Goal: Task Accomplishment & Management: Manage account settings

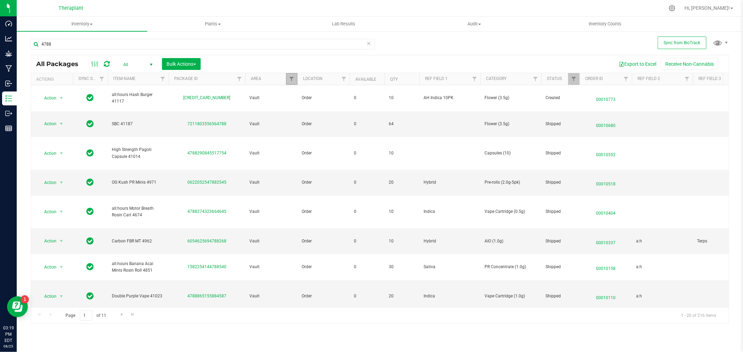
click at [286, 80] on link "Filter" at bounding box center [291, 79] width 11 height 12
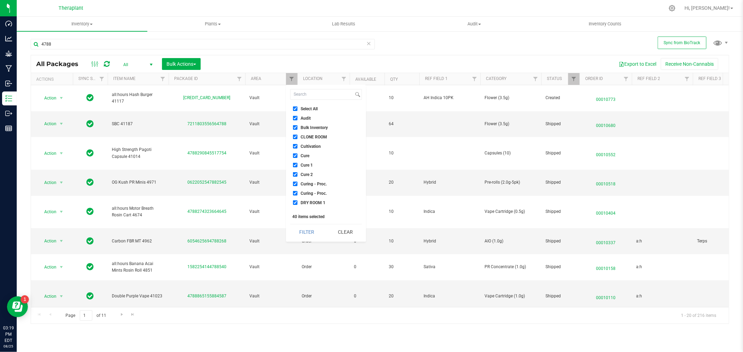
click at [297, 109] on input "Select All" at bounding box center [295, 109] width 5 height 5
checkbox input "false"
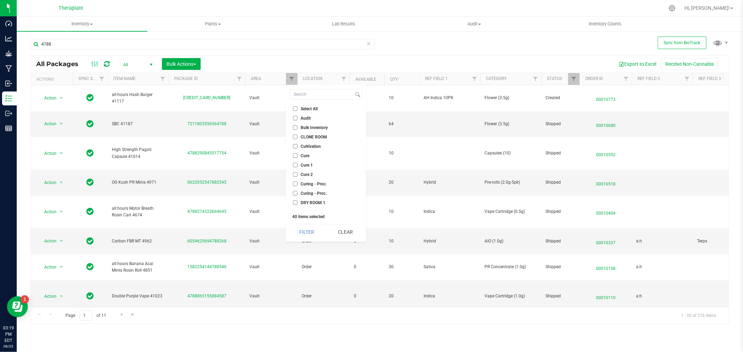
checkbox input "false"
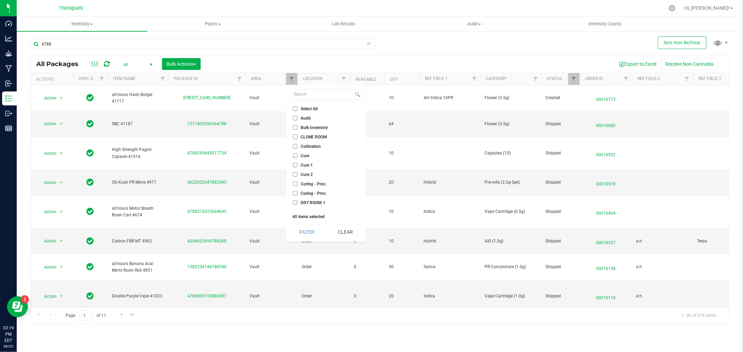
checkbox input "false"
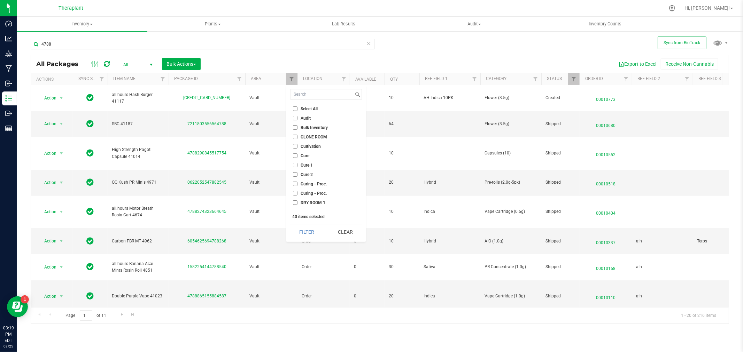
checkbox input "false"
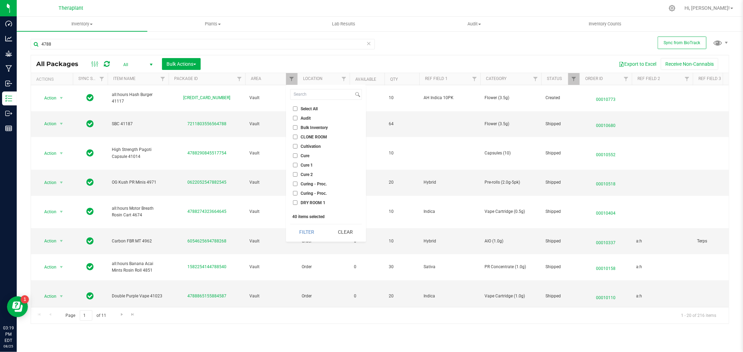
checkbox input "false"
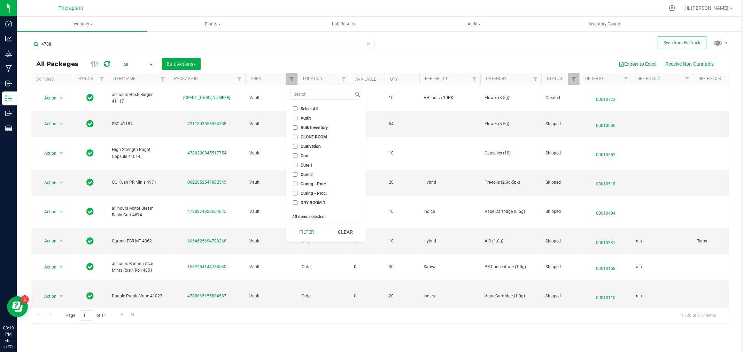
checkbox input "false"
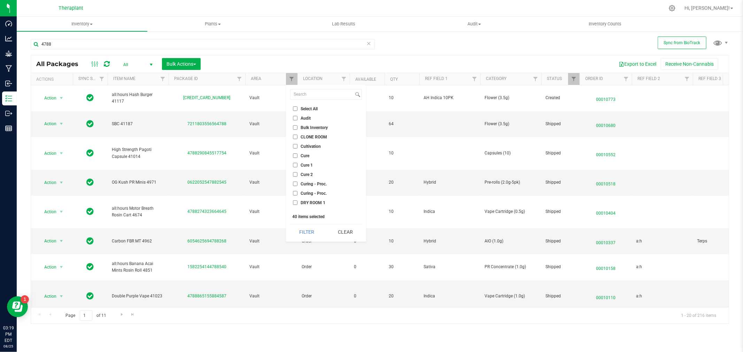
checkbox input "false"
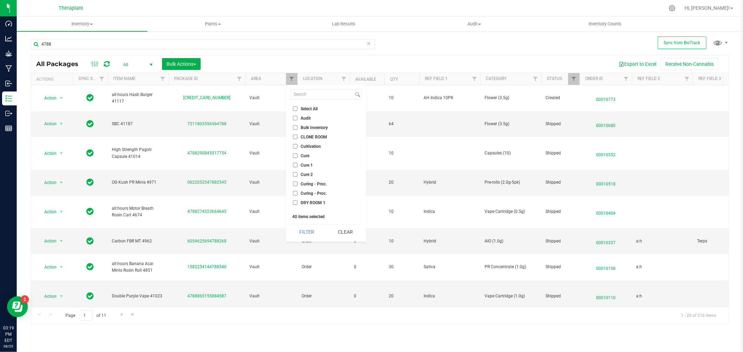
checkbox input "false"
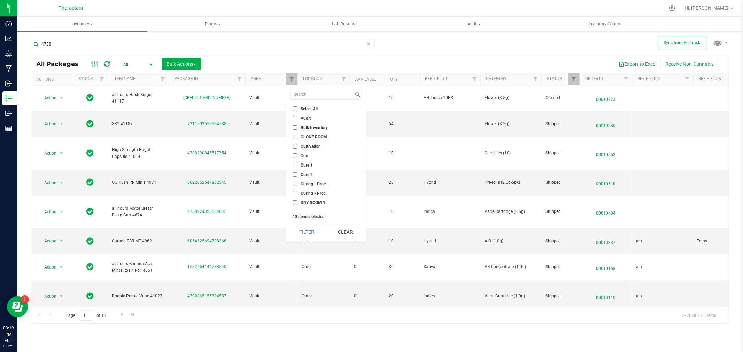
checkbox input "false"
click at [293, 119] on input "Audit" at bounding box center [295, 118] width 5 height 5
checkbox input "true"
click at [314, 234] on button "Filter" at bounding box center [306, 232] width 33 height 15
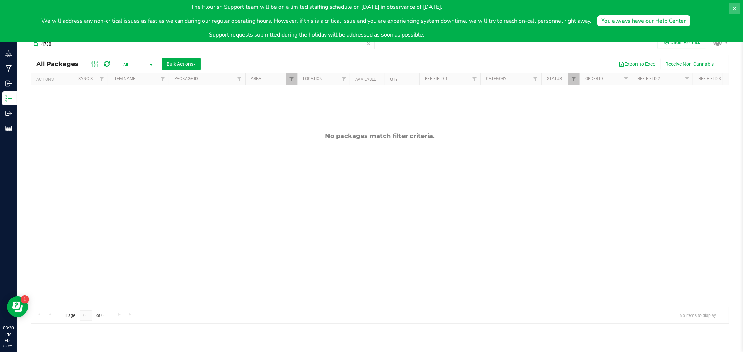
click at [736, 9] on icon at bounding box center [734, 9] width 6 height 6
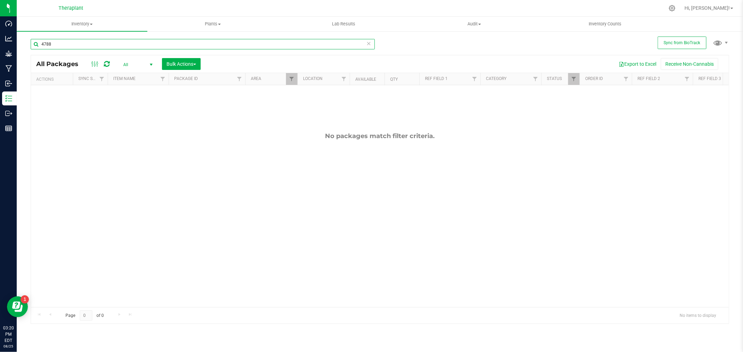
click at [78, 44] on input "4788" at bounding box center [203, 44] width 344 height 10
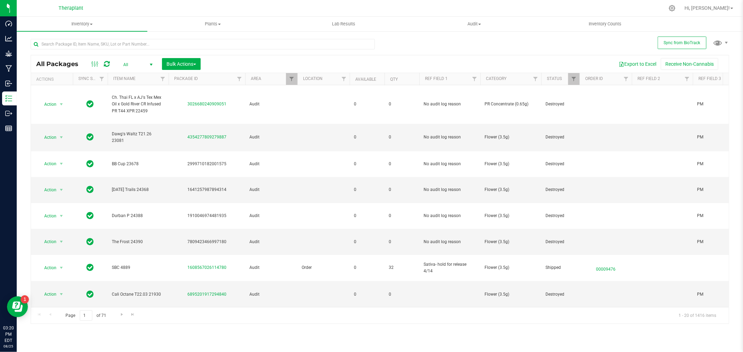
click at [134, 61] on span "All" at bounding box center [136, 65] width 38 height 10
click at [133, 77] on li "Active Only" at bounding box center [136, 76] width 38 height 10
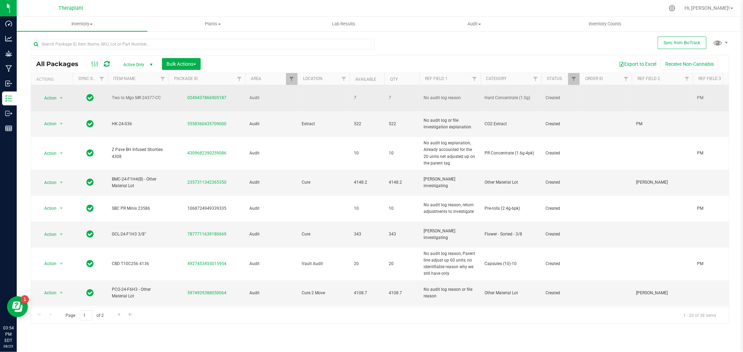
drag, startPoint x: 230, startPoint y: 96, endPoint x: 181, endPoint y: 100, distance: 48.9
click at [181, 100] on td "0249437866905187" at bounding box center [207, 98] width 77 height 26
copy link "0249437866905187"
click at [63, 95] on span "select" at bounding box center [61, 98] width 6 height 6
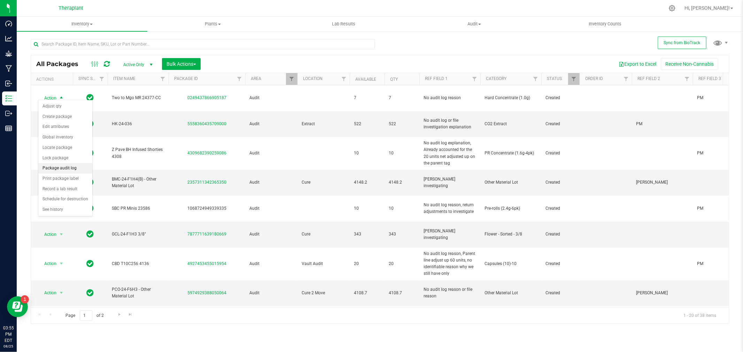
click at [64, 167] on li "Package audit log" at bounding box center [65, 168] width 54 height 10
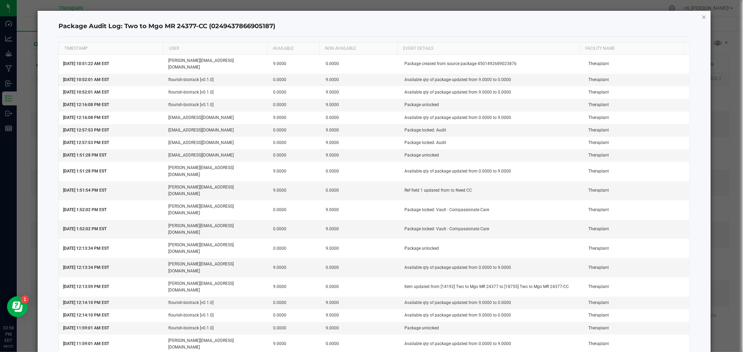
click at [701, 19] on icon "button" at bounding box center [703, 17] width 5 height 8
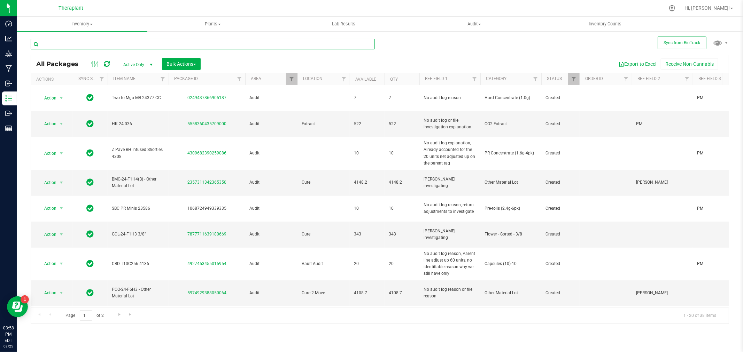
click at [123, 39] on input "text" at bounding box center [203, 44] width 344 height 10
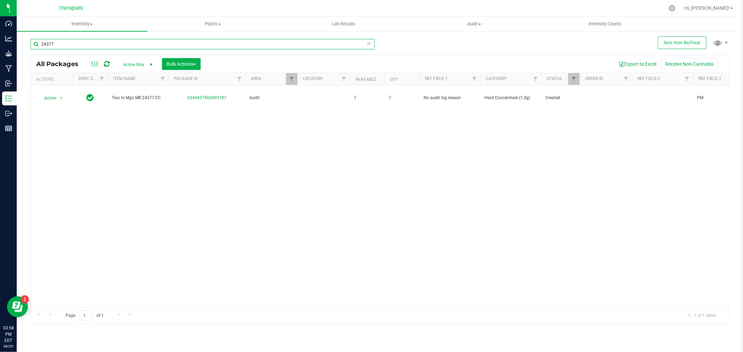
type input "24377"
click at [147, 64] on span "select" at bounding box center [151, 65] width 9 height 10
click at [131, 105] on li "All" at bounding box center [136, 107] width 38 height 10
click at [290, 78] on span "Filter" at bounding box center [292, 79] width 6 height 6
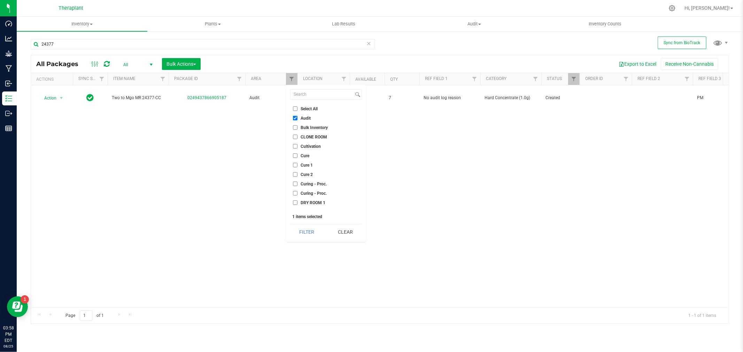
click at [295, 109] on input "Select All" at bounding box center [295, 109] width 5 height 5
checkbox input "true"
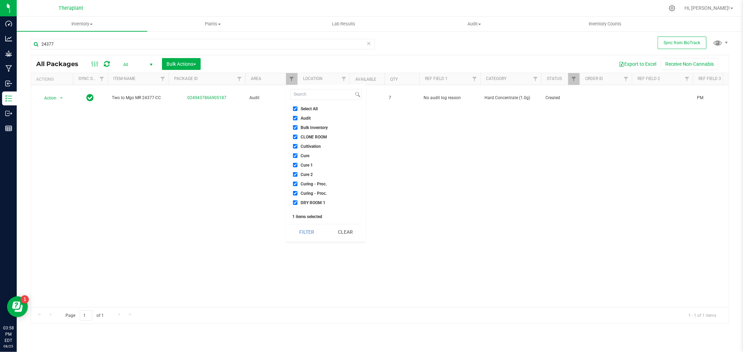
checkbox input "true"
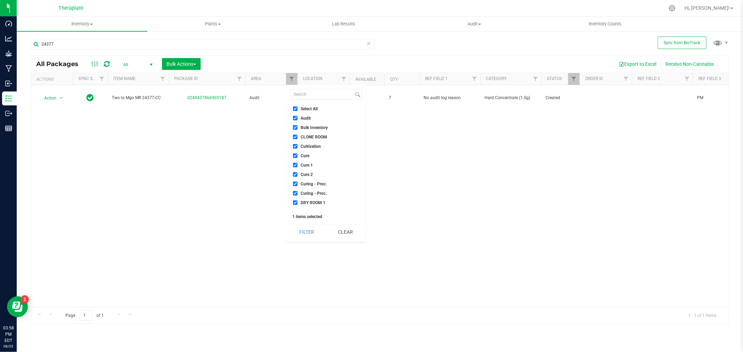
checkbox input "true"
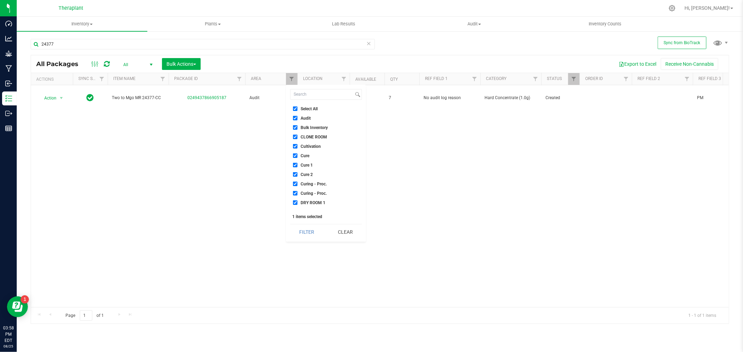
checkbox input "true"
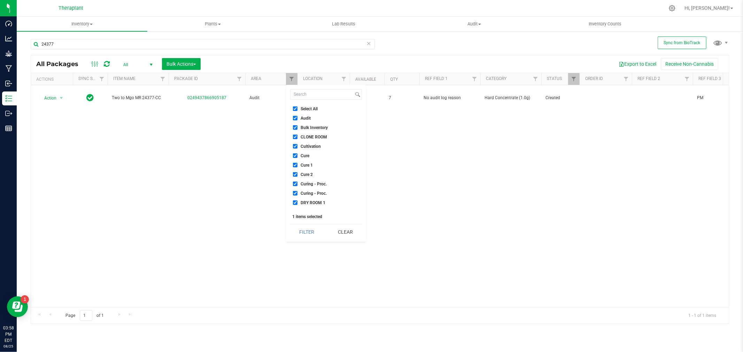
checkbox input "true"
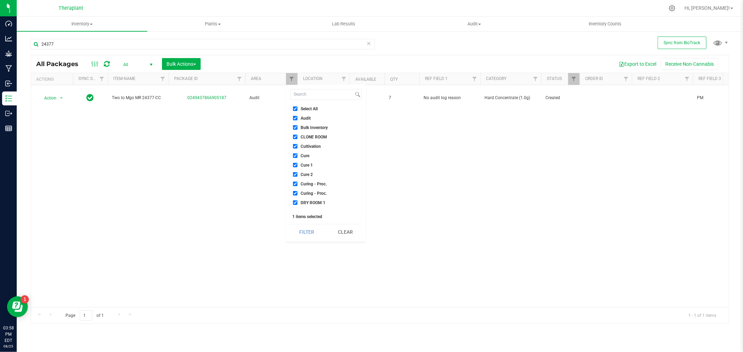
checkbox input "true"
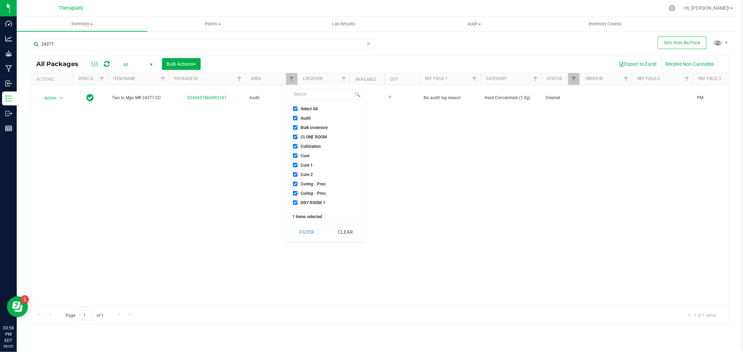
checkbox input "true"
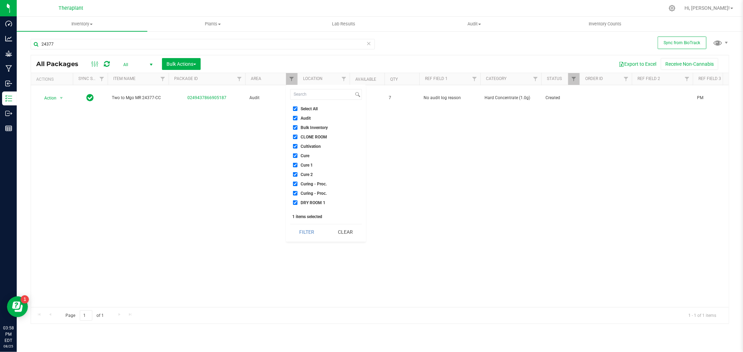
checkbox input "true"
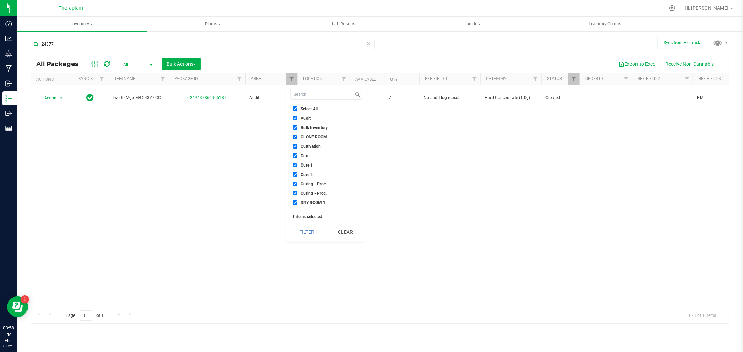
checkbox input "true"
click at [307, 233] on button "Filter" at bounding box center [306, 232] width 33 height 15
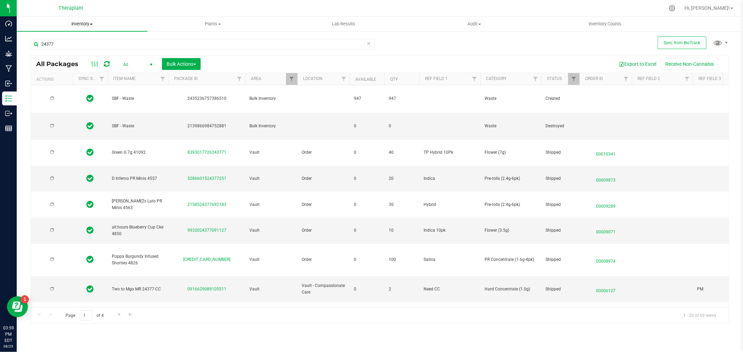
type input "2026-07-03"
type input "2026-03-05"
type input "2026-02-18"
type input "2026-03-25"
type input "2026-03-14"
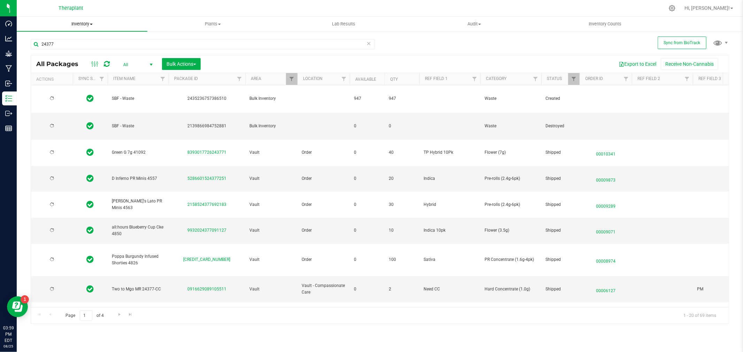
type input "2025-04-19"
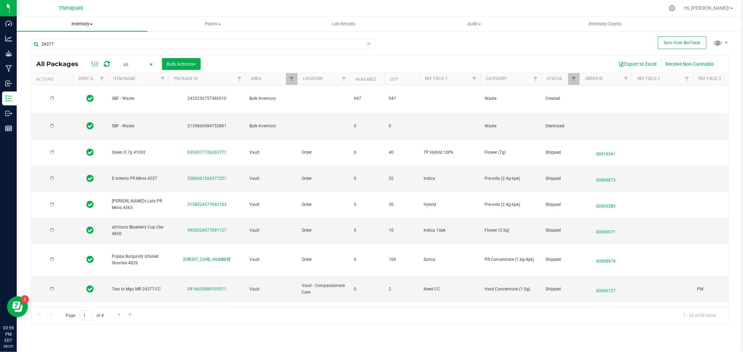
type input "2025-04-19"
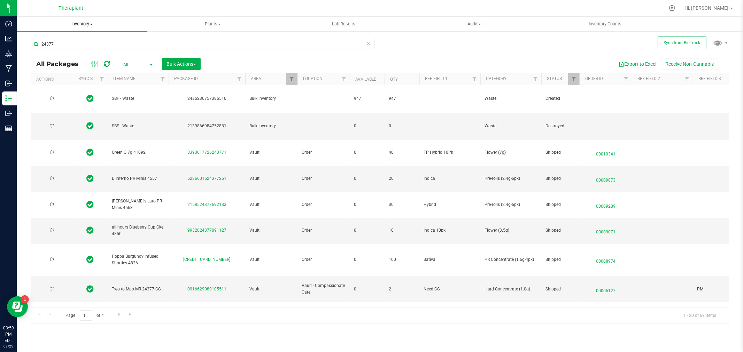
type input "2025-04-19"
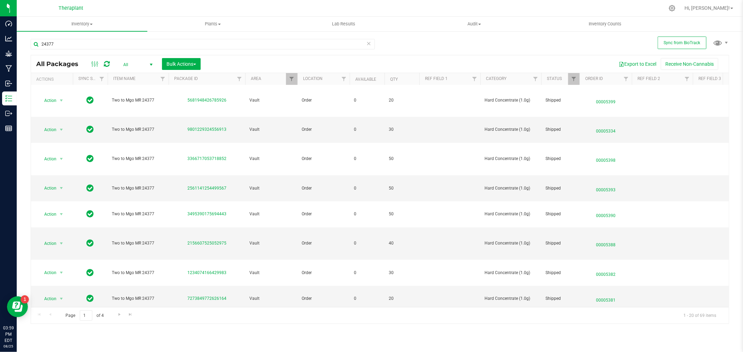
scroll to position [232, 0]
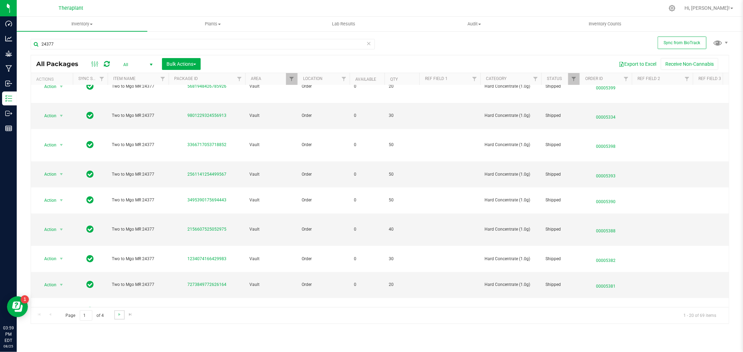
click at [117, 318] on link "Go to the next page" at bounding box center [119, 315] width 10 height 9
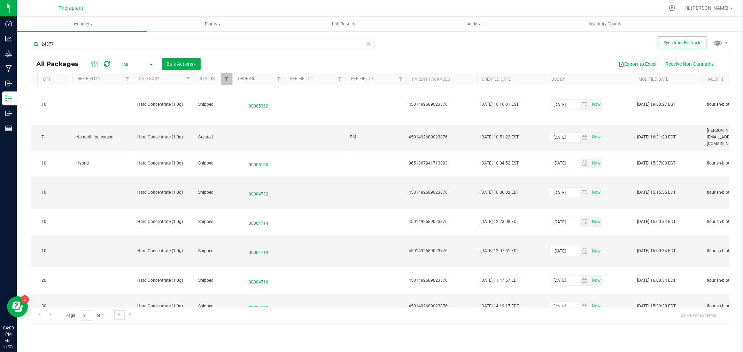
scroll to position [0, 376]
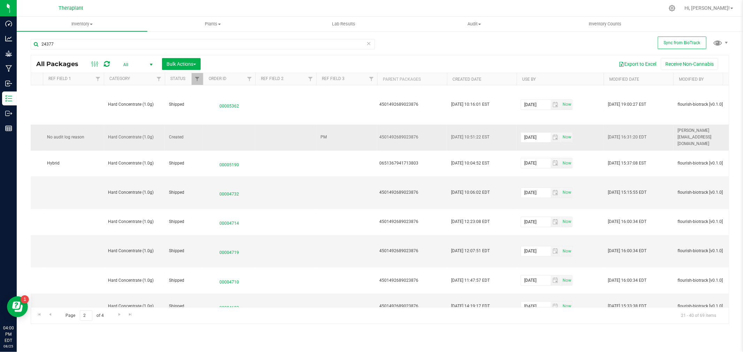
drag, startPoint x: 417, startPoint y: 132, endPoint x: 374, endPoint y: 136, distance: 43.4
copy tr "4501492689023876"
click at [100, 47] on input "24377" at bounding box center [203, 44] width 344 height 10
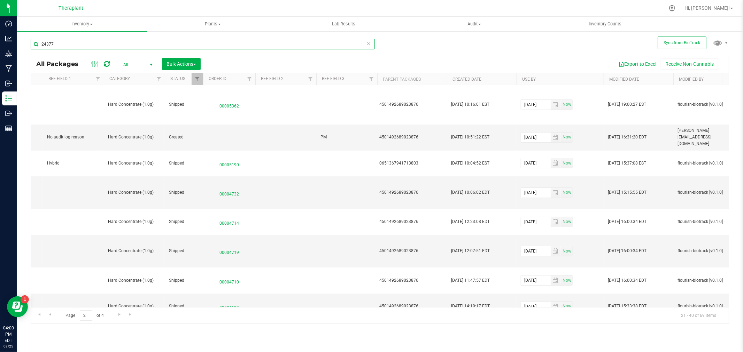
click at [100, 47] on input "24377" at bounding box center [203, 44] width 344 height 10
paste input "4501492689023876"
click at [47, 46] on input "4501492689023876" at bounding box center [203, 44] width 344 height 10
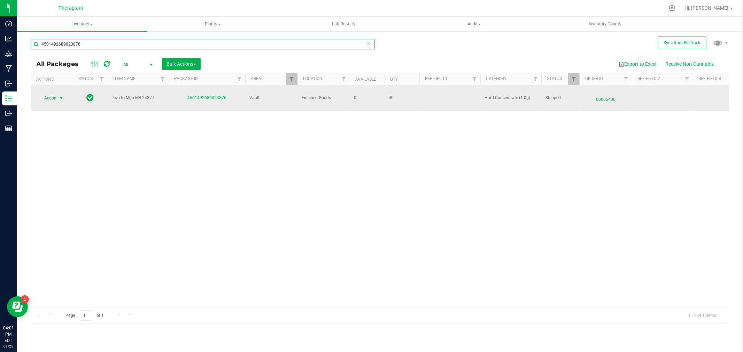
type input "4501492689023876"
click at [51, 95] on span "Action" at bounding box center [47, 98] width 19 height 10
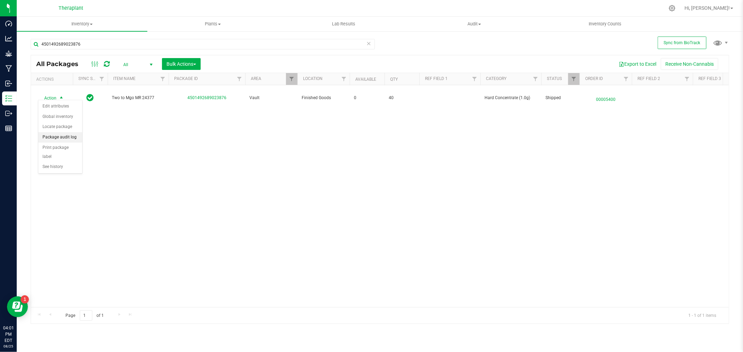
click at [55, 140] on li "Package audit log" at bounding box center [60, 137] width 44 height 10
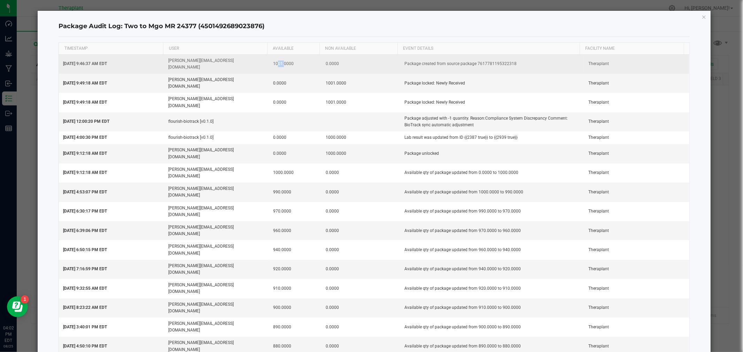
drag, startPoint x: 279, startPoint y: 60, endPoint x: 273, endPoint y: 61, distance: 6.1
click at [273, 61] on td "1001.0000" at bounding box center [295, 64] width 53 height 19
click at [65, 61] on span "Jun 12, 2024 9:46:37 AM EDT" at bounding box center [85, 63] width 44 height 5
drag, startPoint x: 268, startPoint y: 60, endPoint x: 281, endPoint y: 60, distance: 13.2
click at [281, 60] on td "1001.0000" at bounding box center [295, 64] width 53 height 19
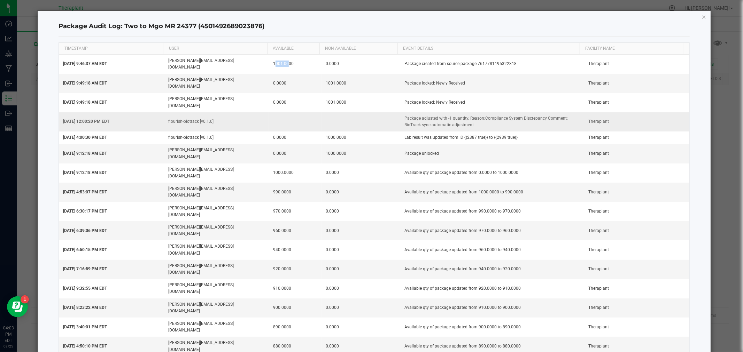
drag, startPoint x: 475, startPoint y: 107, endPoint x: 385, endPoint y: 95, distance: 90.3
click at [385, 112] on tr "Jun 12, 2024 12:00:20 PM EDT flourish-biotrack [v0.1.0] Package adjusted with -…" at bounding box center [374, 121] width 630 height 19
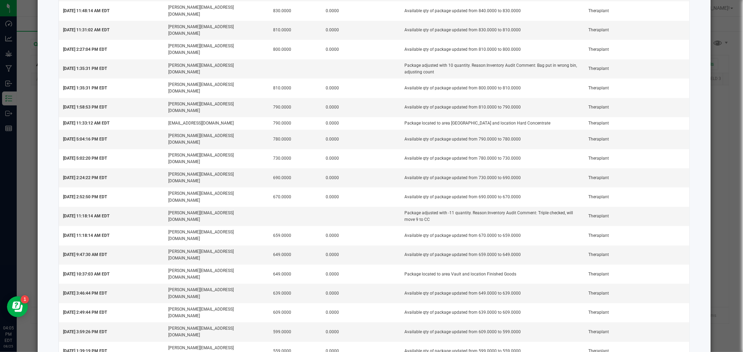
scroll to position [418, 0]
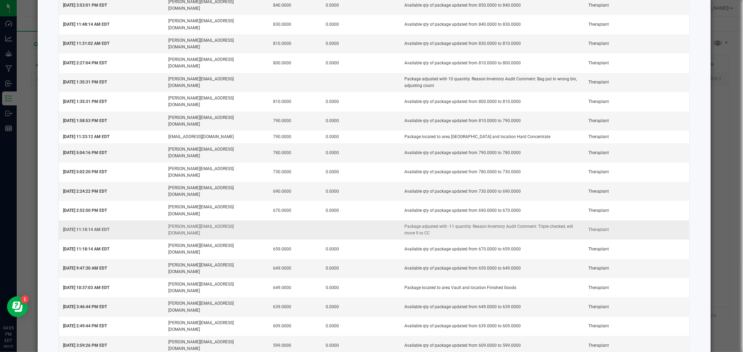
drag, startPoint x: 123, startPoint y: 50, endPoint x: 64, endPoint y: 50, distance: 58.5
click at [64, 221] on td "Sep 11, 2024 11:18:14 AM EDT" at bounding box center [111, 230] width 105 height 19
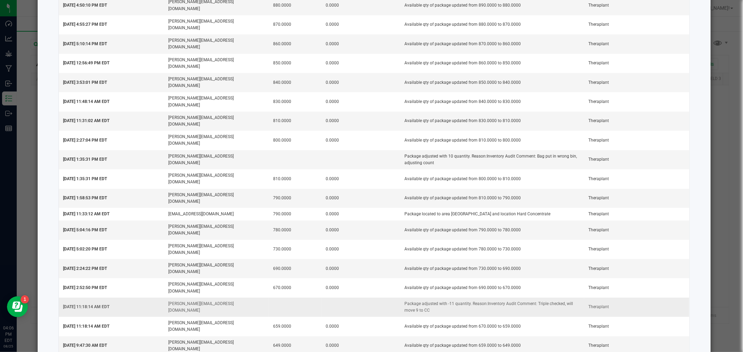
drag, startPoint x: 428, startPoint y: 131, endPoint x: 395, endPoint y: 119, distance: 34.8
click at [400, 298] on td "Package adjusted with -11 quantity. Reason:Inventory Audit Comment: Triple chec…" at bounding box center [492, 307] width 184 height 19
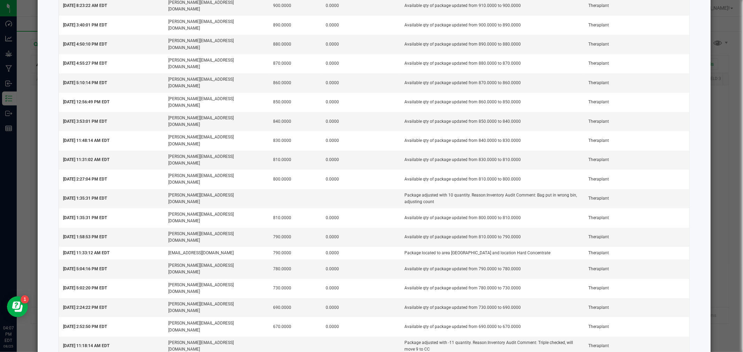
drag, startPoint x: 268, startPoint y: 181, endPoint x: 288, endPoint y: 178, distance: 20.5
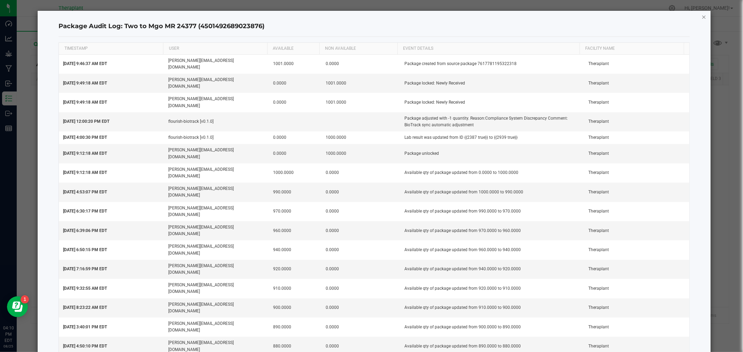
click at [701, 18] on icon "button" at bounding box center [703, 17] width 5 height 8
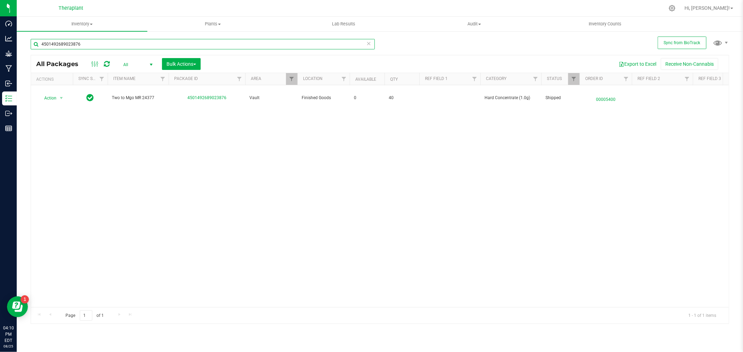
click at [101, 43] on input "4501492689023876" at bounding box center [203, 44] width 344 height 10
click at [100, 43] on input "4501492689023876" at bounding box center [203, 44] width 344 height 10
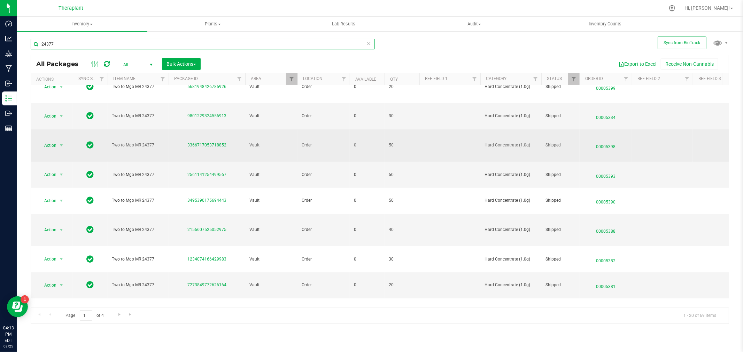
scroll to position [232, 0]
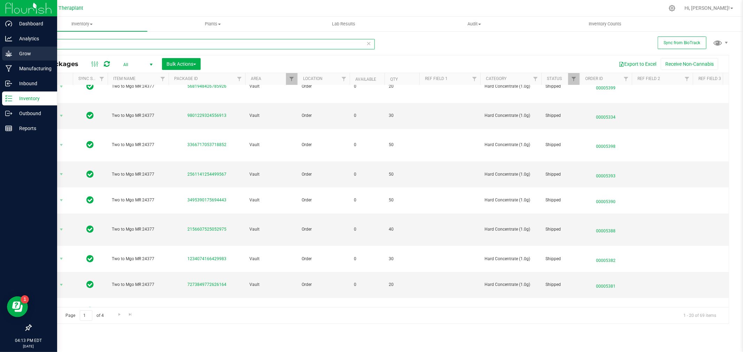
drag, startPoint x: 84, startPoint y: 45, endPoint x: 0, endPoint y: 50, distance: 84.4
click at [0, 50] on div "Dashboard Analytics Grow Manufacturing Inbound Inventory Outbound Reports 04:13…" at bounding box center [371, 176] width 743 height 352
type input "3876"
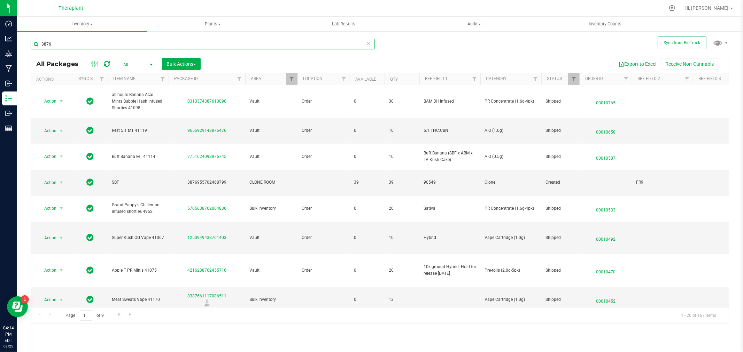
scroll to position [255, 0]
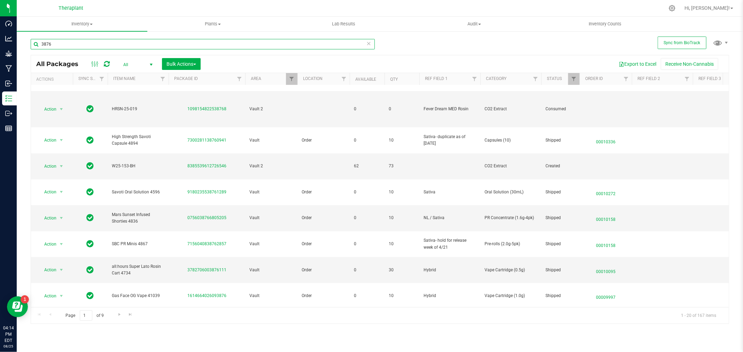
click at [71, 42] on input "3876" at bounding box center [203, 44] width 344 height 10
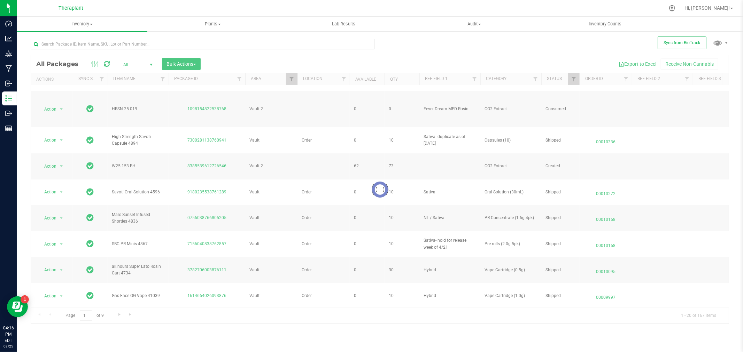
drag, startPoint x: 304, startPoint y: 58, endPoint x: 427, endPoint y: 8, distance: 132.7
click at [426, 9] on div at bounding box center [394, 8] width 539 height 14
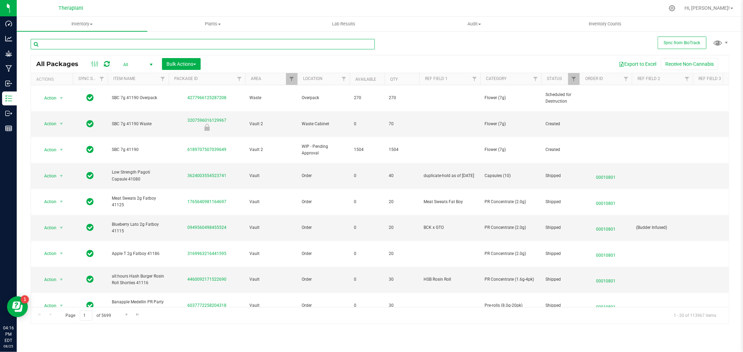
click at [53, 47] on input "text" at bounding box center [203, 44] width 344 height 10
click at [288, 77] on link "Filter" at bounding box center [291, 79] width 11 height 12
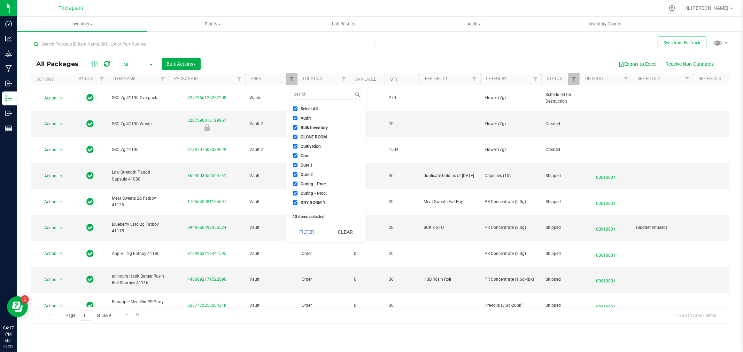
click at [294, 109] on input "Select All" at bounding box center [295, 109] width 5 height 5
checkbox input "false"
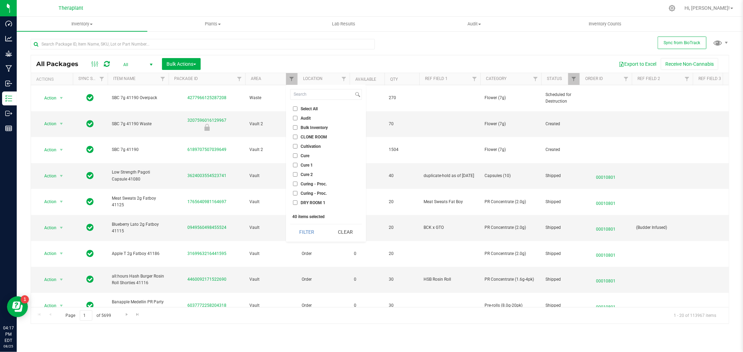
checkbox input "false"
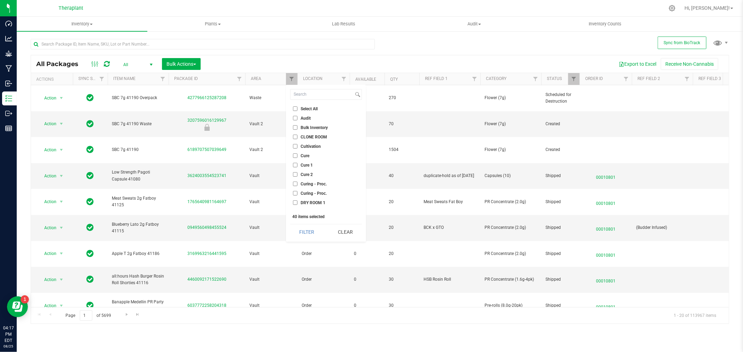
checkbox input "false"
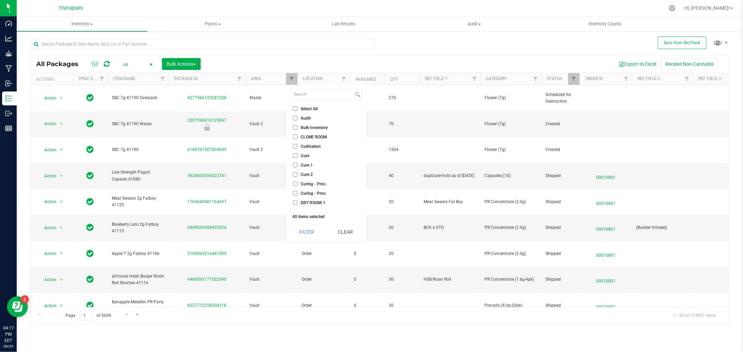
checkbox input "false"
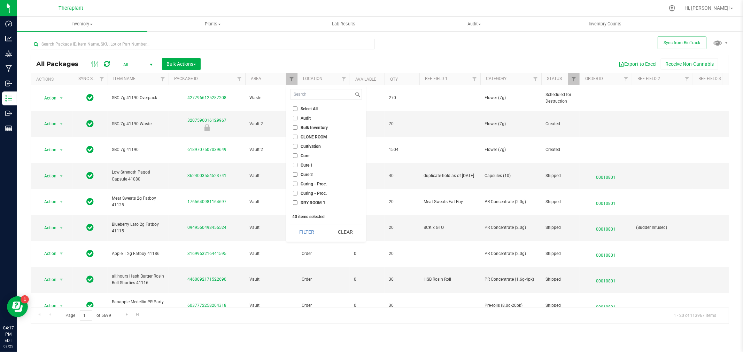
checkbox input "false"
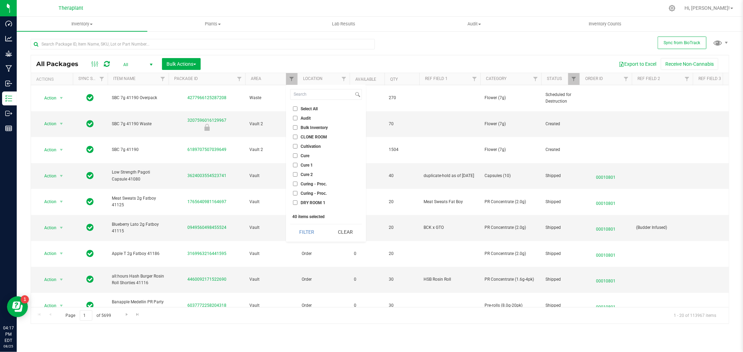
checkbox input "false"
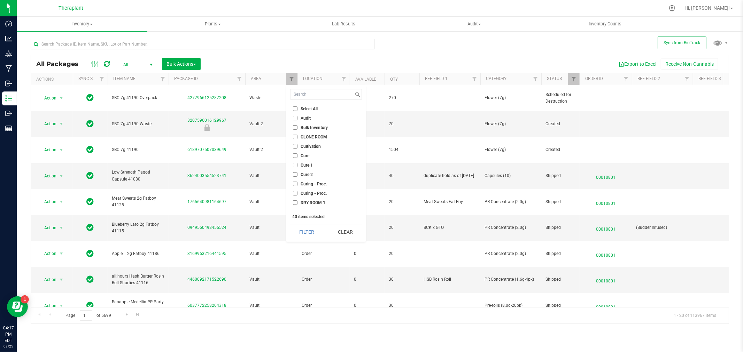
checkbox input "false"
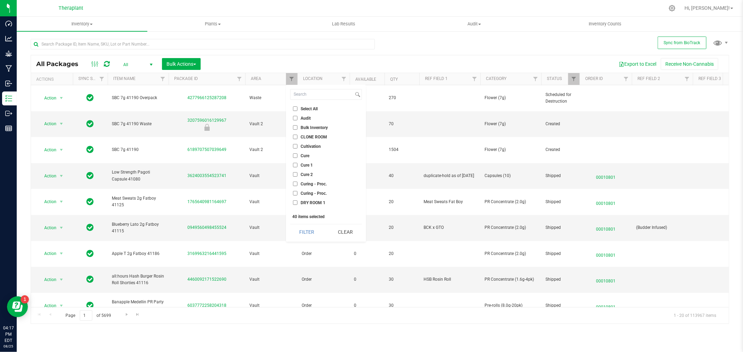
checkbox input "false"
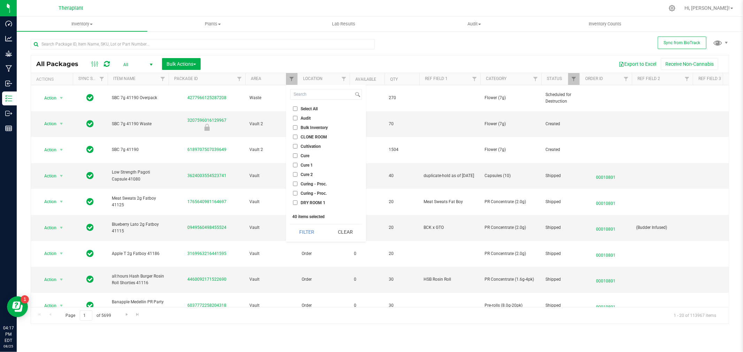
checkbox input "false"
click at [297, 116] on input "Audit" at bounding box center [295, 118] width 5 height 5
checkbox input "true"
click at [302, 236] on button "Filter" at bounding box center [306, 232] width 33 height 15
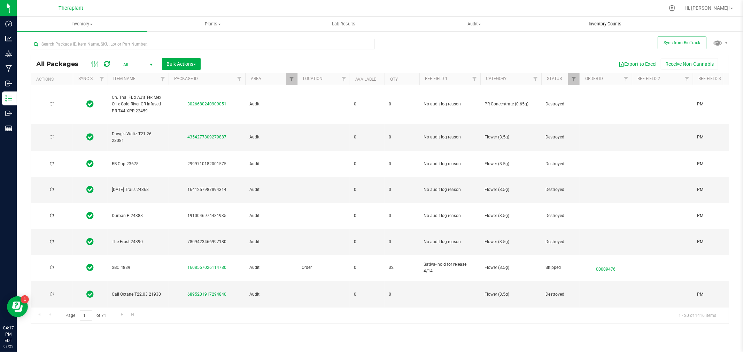
type input "2025-03-28"
type input "2025-04-18"
type input "2025-04-23"
type input "2026-04-03"
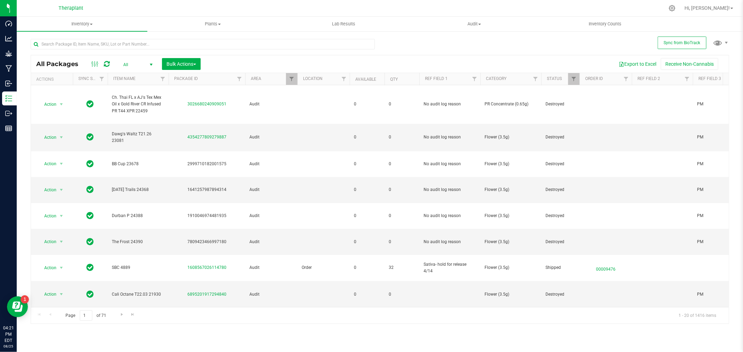
click at [152, 55] on div "All Packages All Active Only Lab Samples Locked All External Internal Bulk Acti…" at bounding box center [379, 63] width 697 height 17
click at [149, 62] on span "select" at bounding box center [151, 65] width 6 height 6
click at [132, 75] on li "Active Only" at bounding box center [136, 76] width 38 height 10
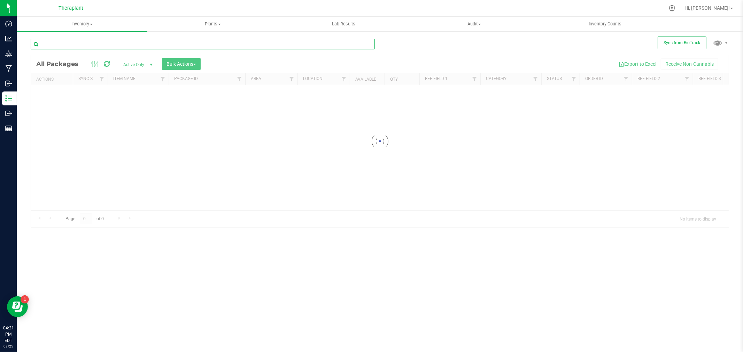
click at [64, 45] on input "text" at bounding box center [203, 44] width 344 height 10
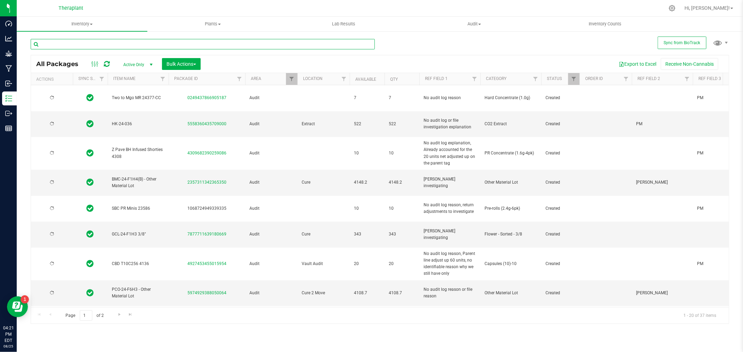
type input "2025-04-19"
type input "2025-09-05"
type input "2025-07-17"
type input "2025-03-27"
type input "2025-05-11"
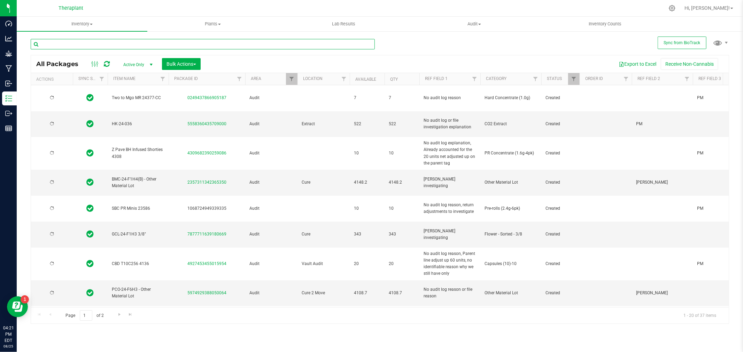
type input "2025-04-10"
type input "2025-03-12"
drag, startPoint x: 230, startPoint y: 111, endPoint x: 188, endPoint y: 109, distance: 41.8
click at [188, 111] on td "5558360435709000" at bounding box center [207, 124] width 77 height 26
copy link "5558360435709000"
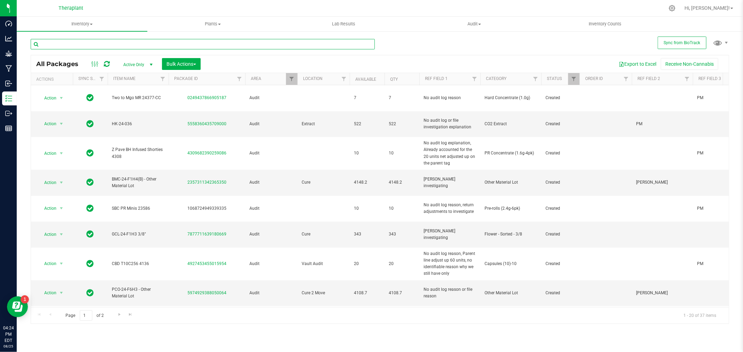
click at [80, 40] on input "text" at bounding box center [203, 44] width 344 height 10
type input "k"
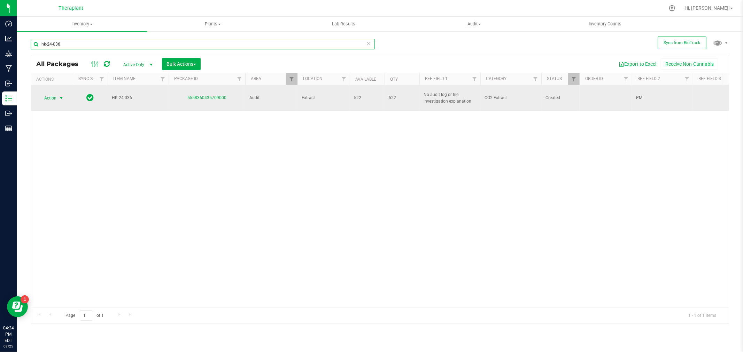
type input "hk-24-036"
click at [61, 95] on span "select" at bounding box center [61, 98] width 6 height 6
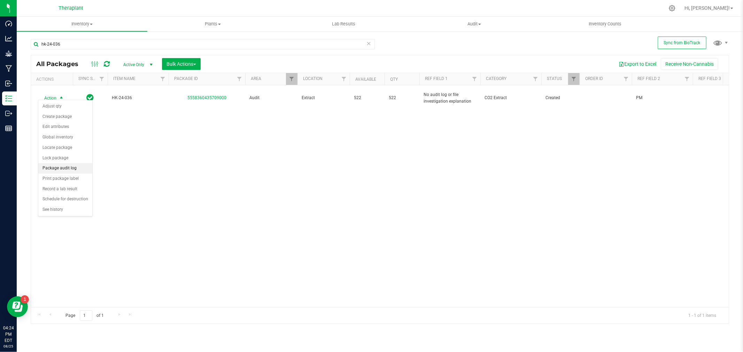
click at [60, 168] on li "Package audit log" at bounding box center [65, 168] width 54 height 10
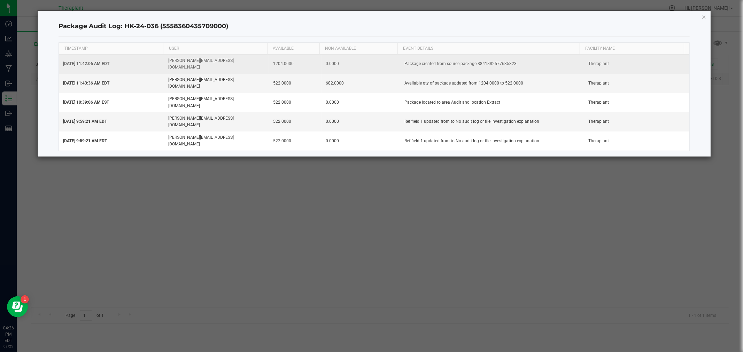
drag, startPoint x: 513, startPoint y: 61, endPoint x: 473, endPoint y: 60, distance: 39.3
click at [473, 60] on td "Package created from source package 8841882577635323" at bounding box center [492, 64] width 184 height 19
copy td "8841882577635323"
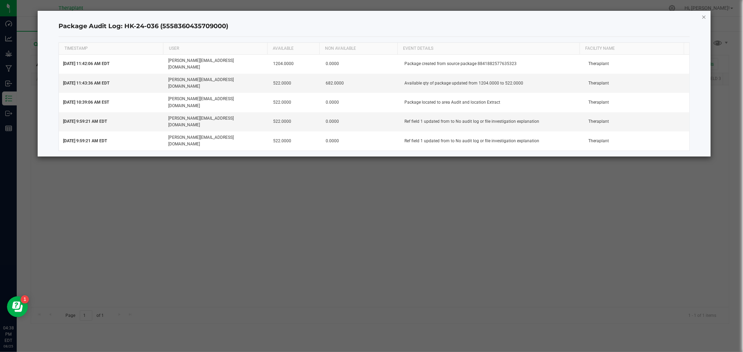
click at [705, 18] on icon "button" at bounding box center [703, 17] width 5 height 8
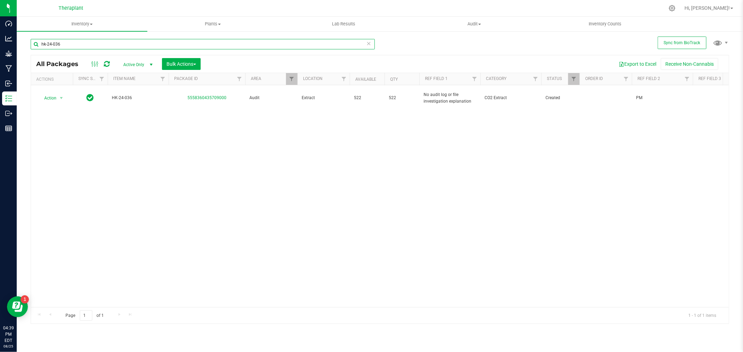
click at [67, 46] on input "hk-24-036" at bounding box center [203, 44] width 344 height 10
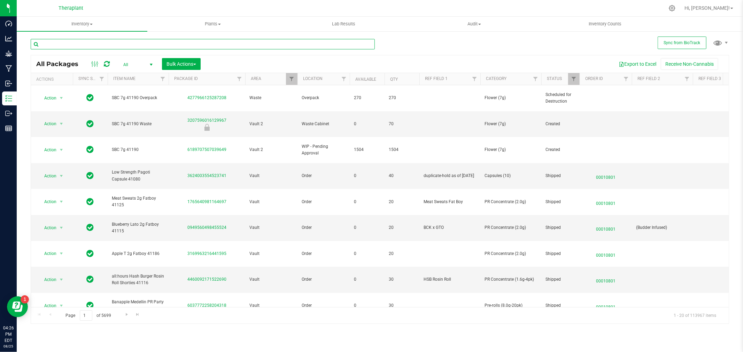
click at [117, 43] on input "text" at bounding box center [203, 44] width 344 height 10
paste input "8841882577635323"
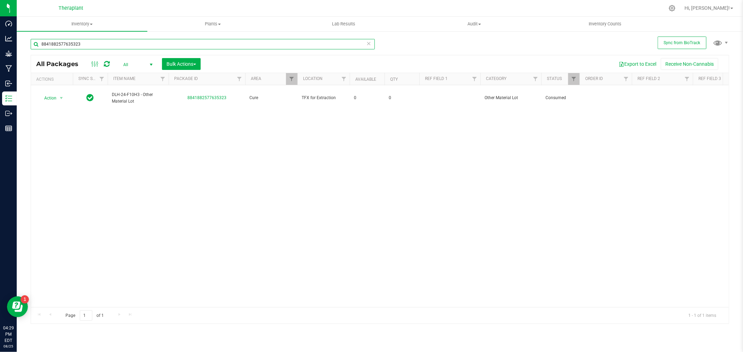
type input "8841882577635323"
click at [573, 78] on span "Filter" at bounding box center [574, 79] width 6 height 6
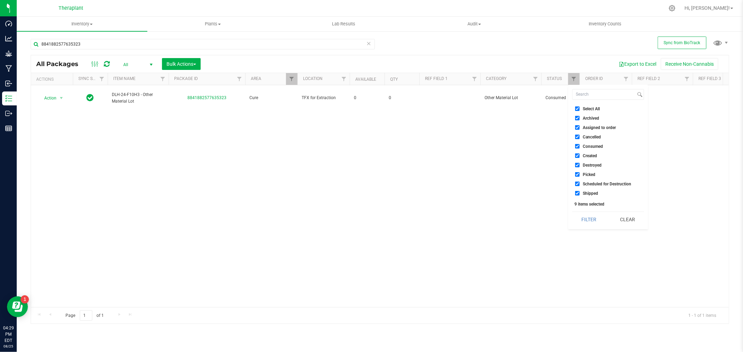
click at [423, 61] on div "Export to Excel Receive Non-Cannabis" at bounding box center [464, 64] width 517 height 12
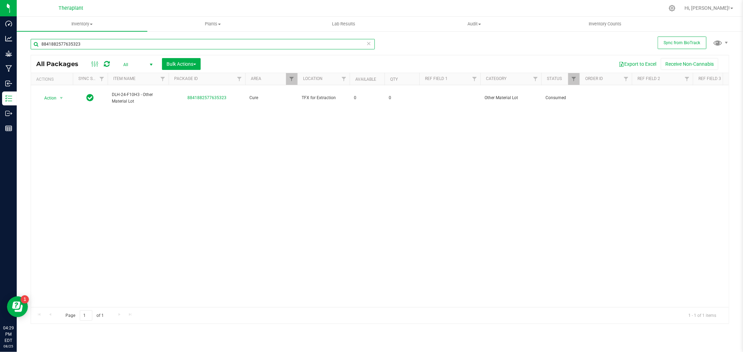
click at [80, 42] on input "8841882577635323" at bounding box center [203, 44] width 344 height 10
click at [340, 206] on div "Action Action Adjust qty Edit attributes Global inventory Locate package Packag…" at bounding box center [379, 196] width 697 height 222
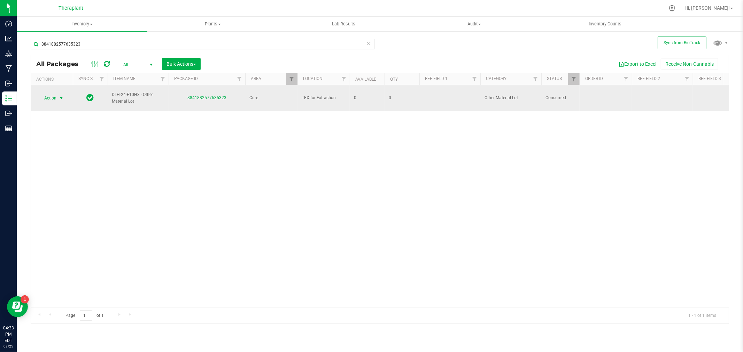
click at [60, 95] on span "select" at bounding box center [61, 98] width 6 height 6
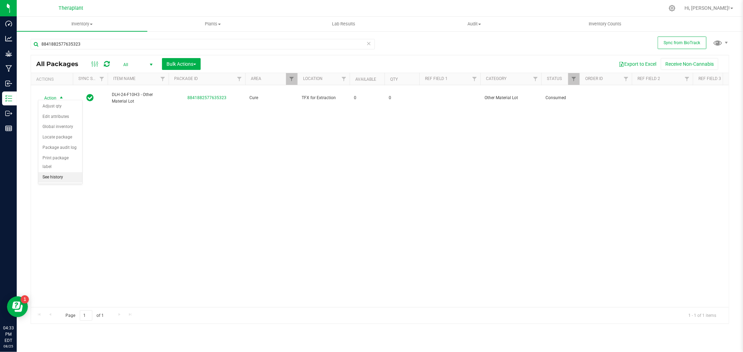
click at [59, 180] on li "See history" at bounding box center [60, 177] width 44 height 10
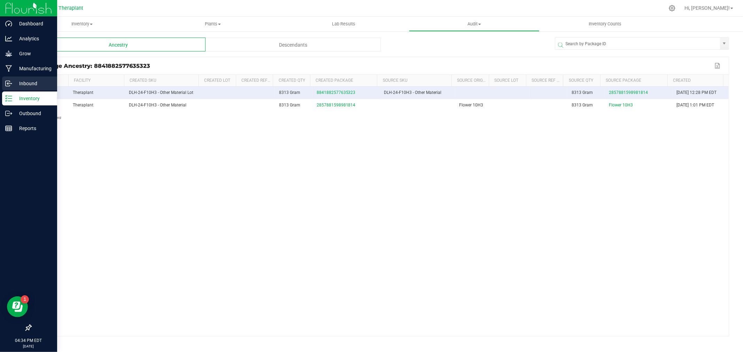
click at [16, 84] on p "Inbound" at bounding box center [33, 83] width 42 height 8
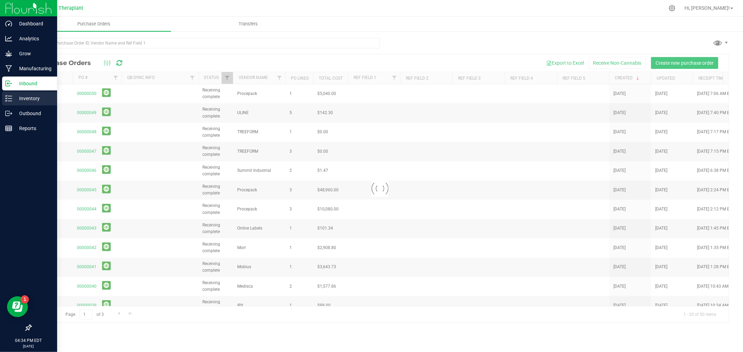
click at [16, 96] on p "Inventory" at bounding box center [33, 98] width 42 height 8
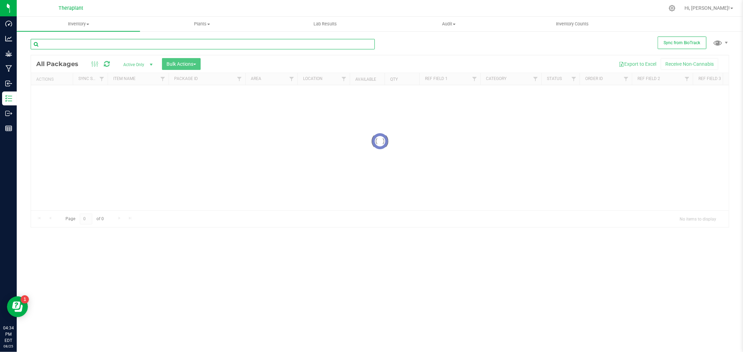
click at [147, 45] on input "text" at bounding box center [203, 44] width 344 height 10
type input "8841882577635323"
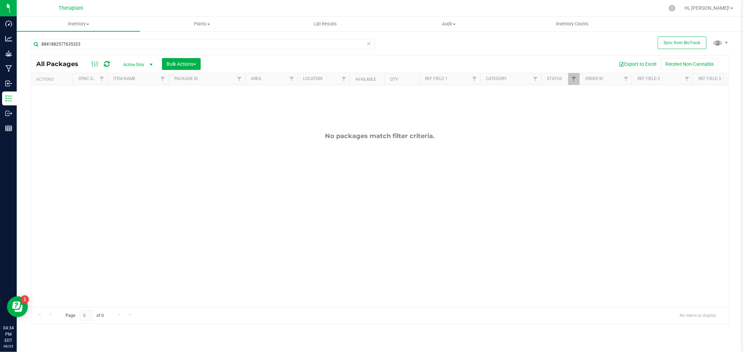
click at [136, 65] on span "Active Only" at bounding box center [136, 65] width 38 height 10
click at [126, 105] on li "All" at bounding box center [136, 107] width 38 height 10
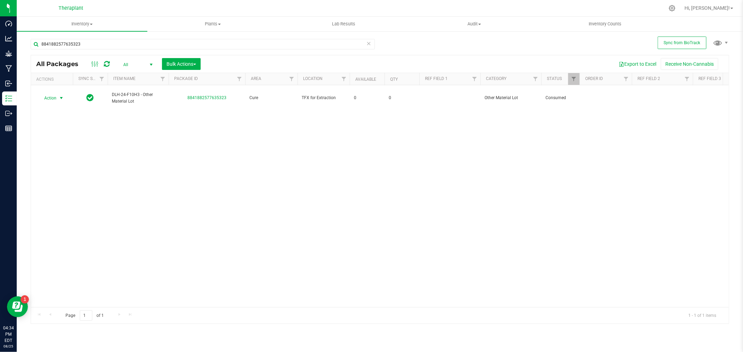
click at [50, 94] on span "Action" at bounding box center [47, 98] width 19 height 10
click at [63, 182] on li "See history" at bounding box center [60, 177] width 44 height 10
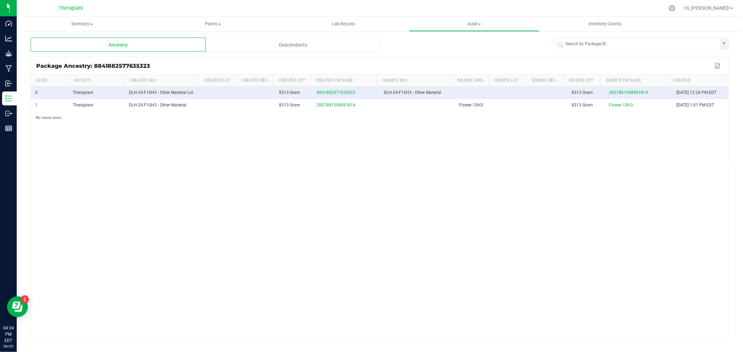
click at [285, 45] on div "Descendants" at bounding box center [292, 45] width 175 height 14
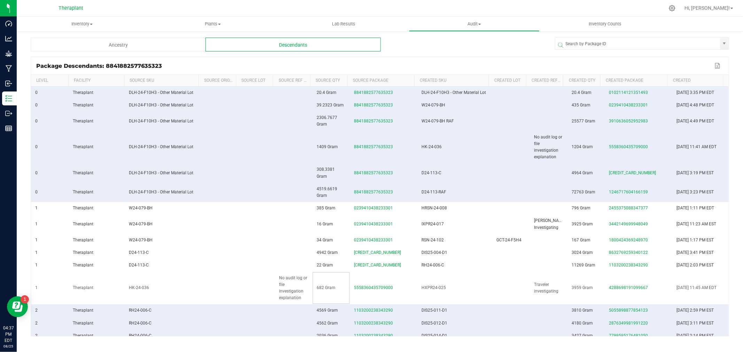
drag, startPoint x: 333, startPoint y: 307, endPoint x: 270, endPoint y: 296, distance: 64.4
click at [270, 296] on tr "1 Theraplant HK-24-036 No audit log or file investigation explanation 682 Gram …" at bounding box center [379, 288] width 697 height 33
drag, startPoint x: 171, startPoint y: 269, endPoint x: 133, endPoint y: 273, distance: 37.8
click at [167, 259] on td "D24-113-C" at bounding box center [162, 253] width 75 height 13
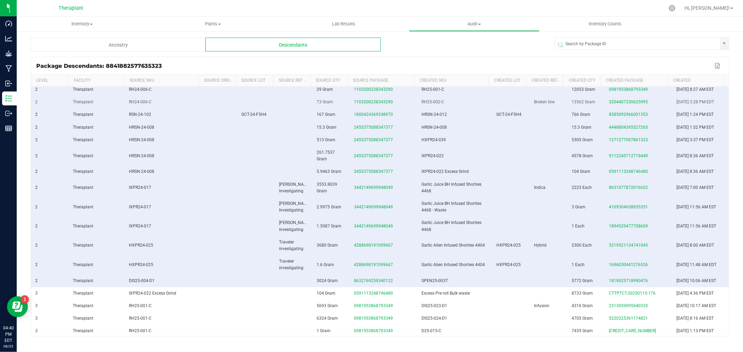
scroll to position [271, 0]
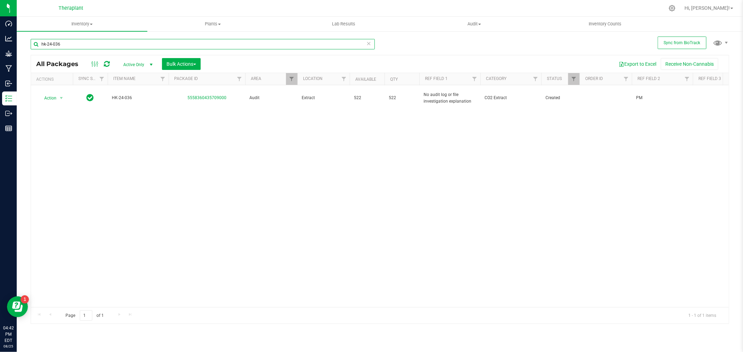
click at [102, 45] on input "hk-24-036" at bounding box center [203, 44] width 344 height 10
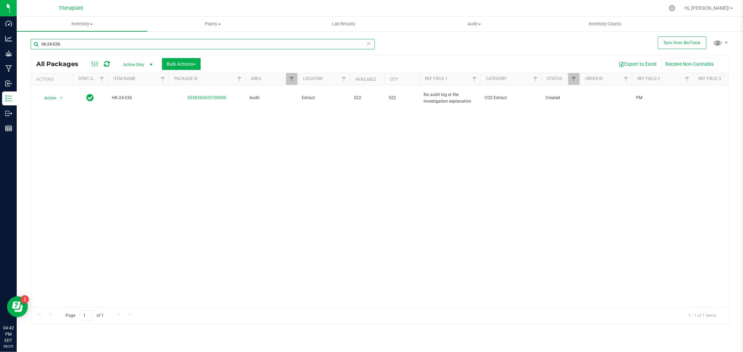
click at [102, 45] on input "hk-24-036" at bounding box center [203, 44] width 344 height 10
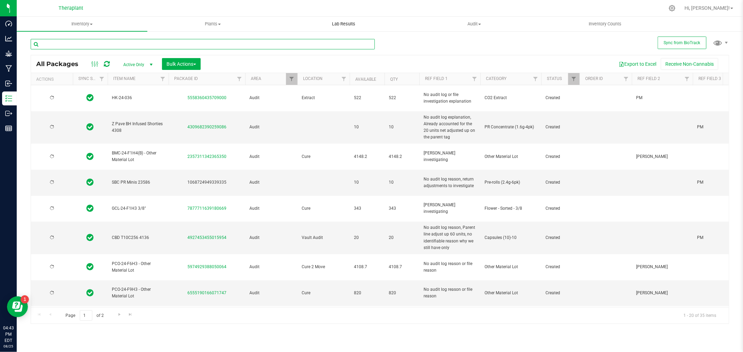
type input "[DATE]"
type input "2025-07-17"
type input "2025-03-27"
type input "[DATE]"
type input "2025-04-10"
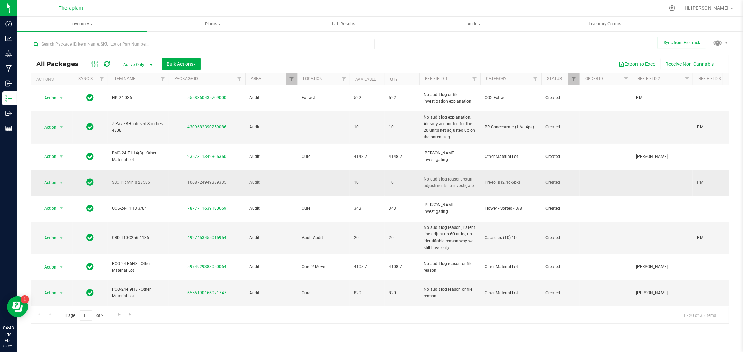
drag, startPoint x: 232, startPoint y: 168, endPoint x: 183, endPoint y: 163, distance: 48.6
click at [183, 179] on div "1068724949339335" at bounding box center [206, 182] width 79 height 7
copy div "1068724949339335"
click at [49, 178] on span "Action" at bounding box center [47, 183] width 19 height 10
click at [51, 239] on li "Package audit log" at bounding box center [65, 240] width 54 height 10
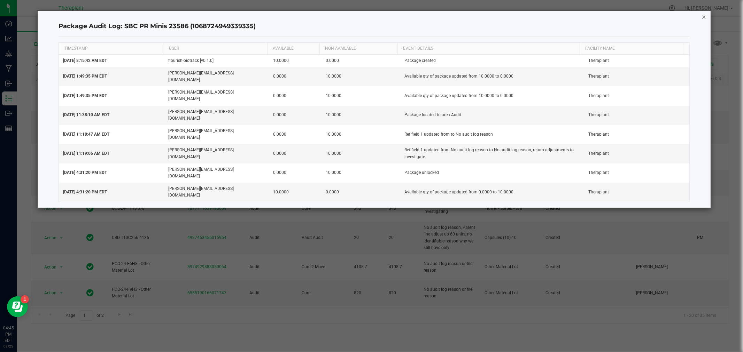
click at [703, 15] on icon "button" at bounding box center [703, 17] width 5 height 8
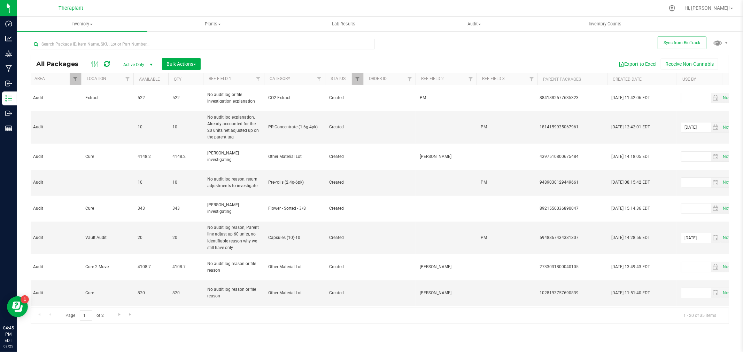
scroll to position [0, 225]
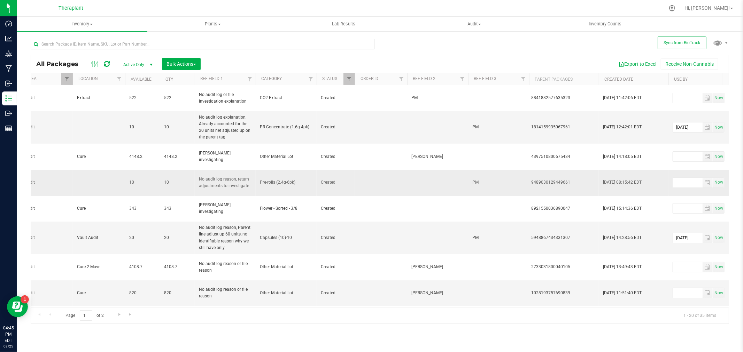
drag, startPoint x: 573, startPoint y: 168, endPoint x: 523, endPoint y: 167, distance: 49.8
copy tr "9489030129449661"
click at [140, 43] on input "text" at bounding box center [203, 44] width 344 height 10
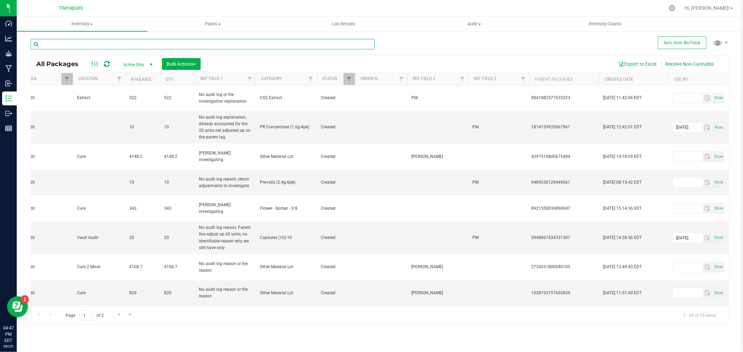
paste input "9489030129449661"
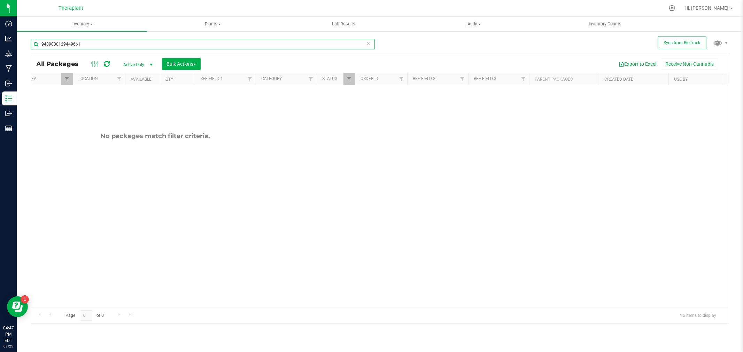
click at [47, 45] on input "9489030129449661" at bounding box center [203, 44] width 344 height 10
type input "9489030129449661"
drag, startPoint x: 105, startPoint y: 66, endPoint x: 101, endPoint y: 69, distance: 5.0
click at [104, 66] on icon at bounding box center [107, 64] width 6 height 7
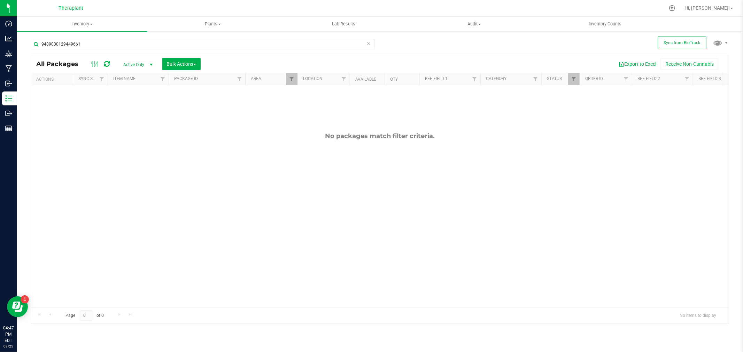
click at [141, 66] on span "Active Only" at bounding box center [136, 65] width 38 height 10
click at [133, 104] on li "All" at bounding box center [136, 107] width 38 height 10
click at [291, 82] on link "Filter" at bounding box center [291, 79] width 11 height 12
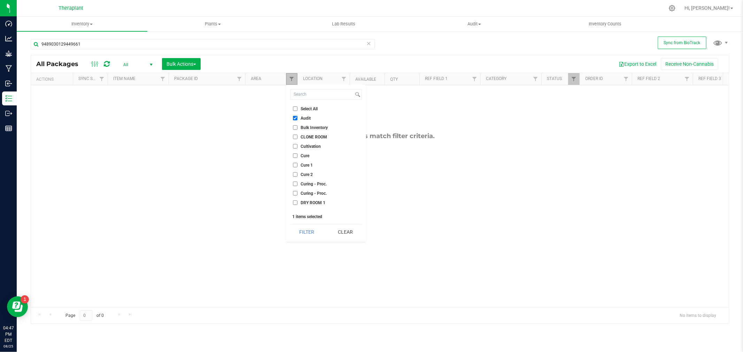
click at [291, 82] on link "Filter" at bounding box center [291, 79] width 11 height 12
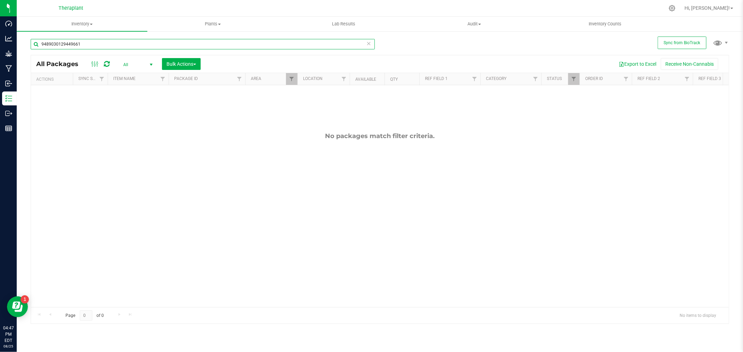
click at [127, 46] on input "9489030129449661" at bounding box center [203, 44] width 344 height 10
click at [572, 79] on span "Filter" at bounding box center [574, 79] width 6 height 6
click at [289, 84] on link "Filter" at bounding box center [291, 79] width 11 height 12
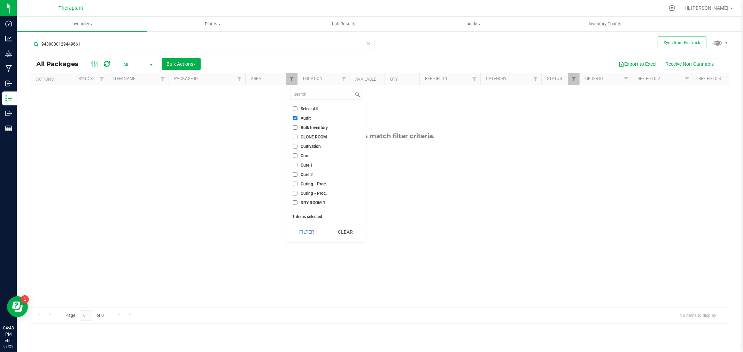
click at [295, 110] on input "Select All" at bounding box center [295, 109] width 5 height 5
checkbox input "true"
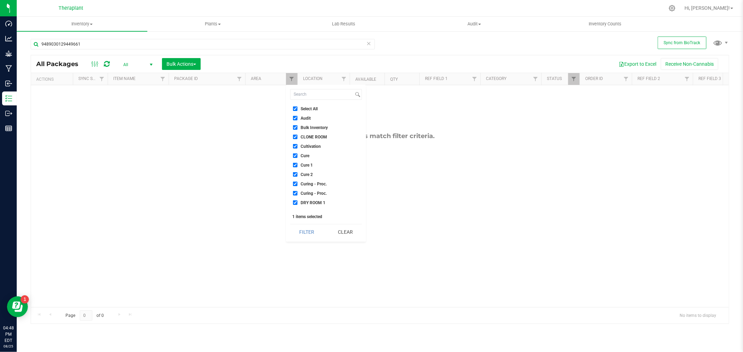
checkbox input "true"
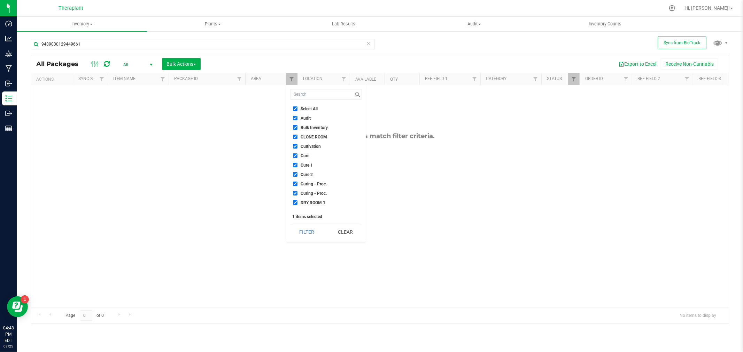
checkbox input "true"
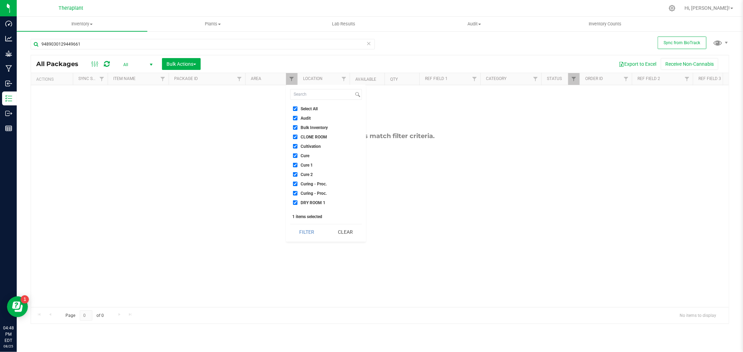
checkbox input "true"
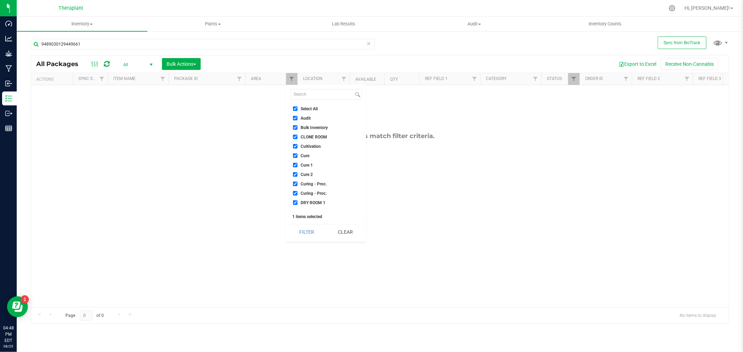
checkbox input "true"
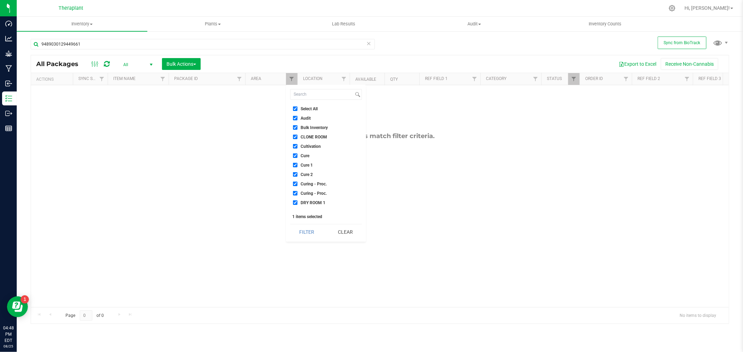
checkbox input "true"
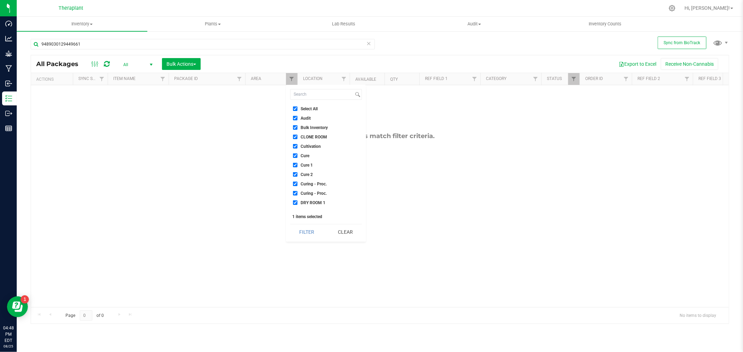
checkbox input "true"
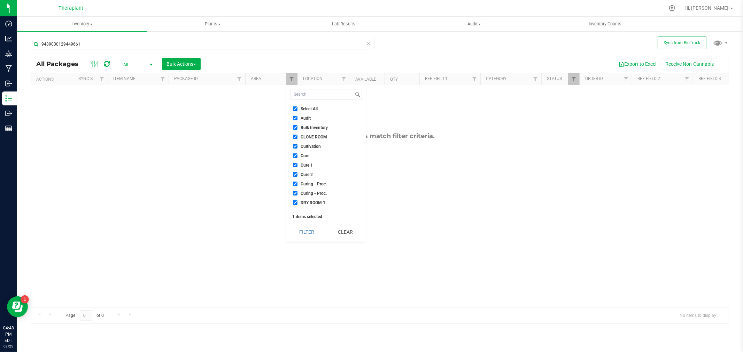
checkbox input "true"
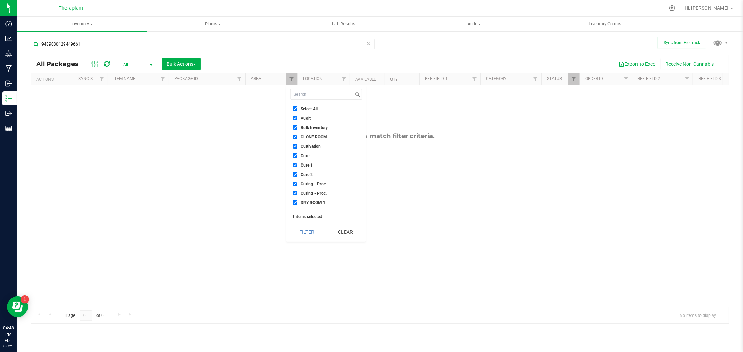
checkbox input "true"
click at [304, 220] on div "Select All Audit Bulk Inventory CLONE ROOM Cultivation Cure Cure 1 Cure 2 Curin…" at bounding box center [326, 163] width 80 height 157
click at [302, 232] on button "Filter" at bounding box center [306, 232] width 33 height 15
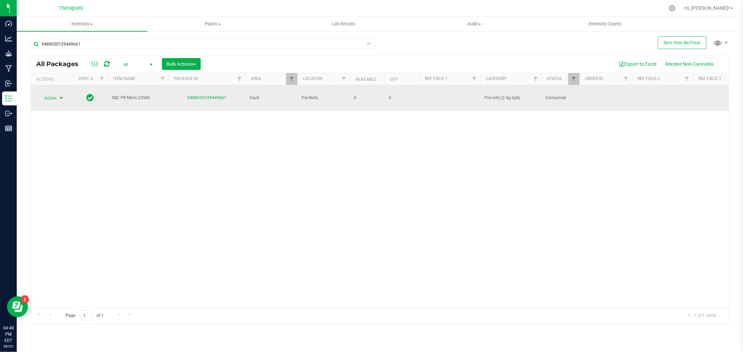
click at [62, 95] on span "select" at bounding box center [61, 98] width 6 height 6
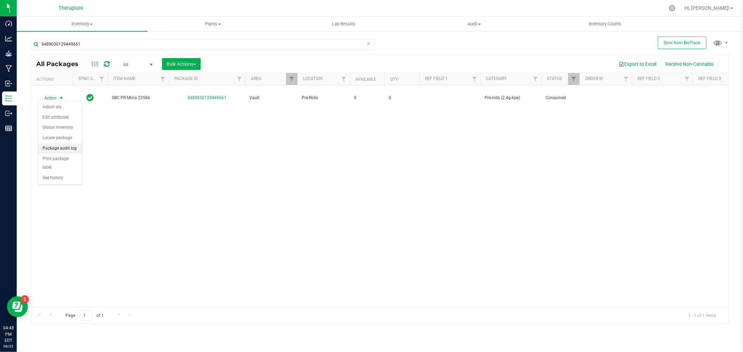
click at [56, 148] on li "Package audit log" at bounding box center [60, 148] width 44 height 10
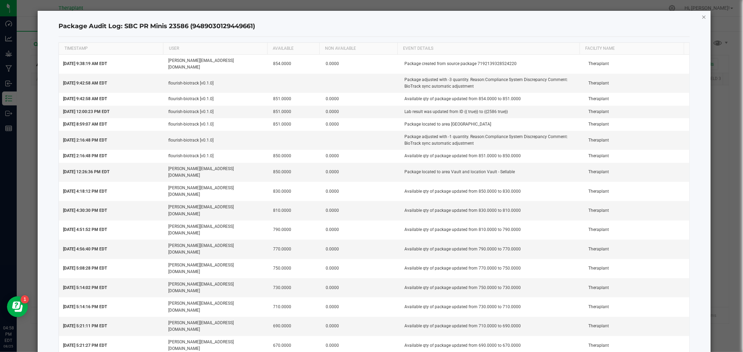
click at [701, 16] on icon "button" at bounding box center [703, 17] width 5 height 8
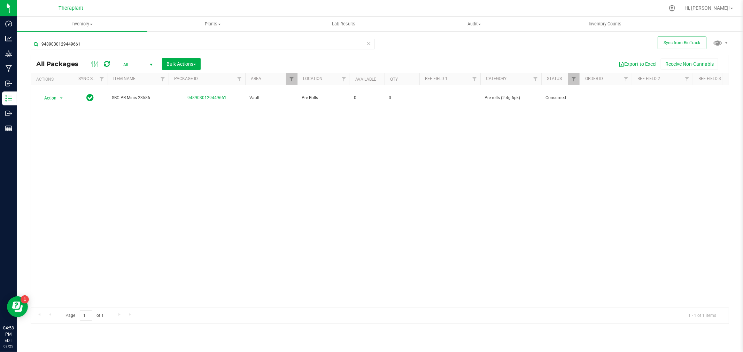
click at [148, 64] on span "select" at bounding box center [151, 65] width 9 height 10
click at [141, 73] on li "Active Only" at bounding box center [136, 76] width 38 height 10
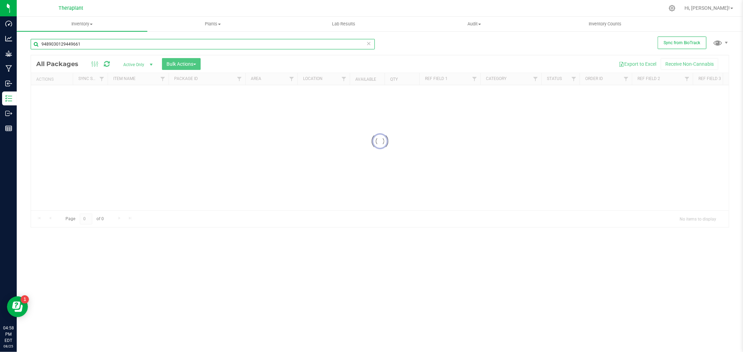
click at [95, 45] on input "9489030129449661" at bounding box center [203, 44] width 344 height 10
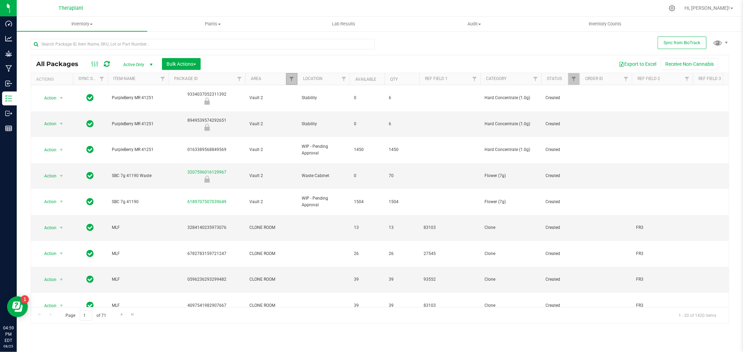
click at [295, 78] on link "Filter" at bounding box center [291, 79] width 11 height 12
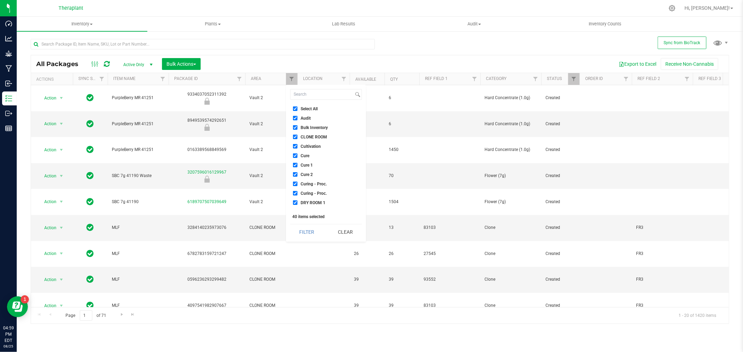
click at [293, 111] on input "Select All" at bounding box center [295, 109] width 5 height 5
checkbox input "false"
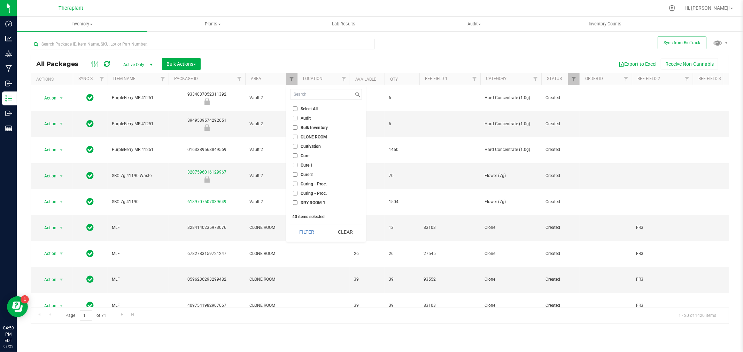
checkbox input "false"
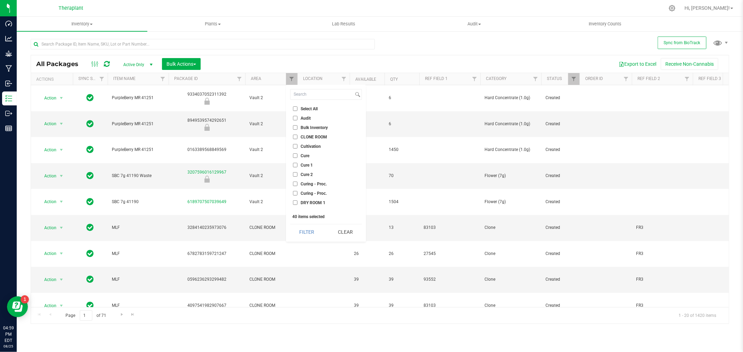
checkbox input "false"
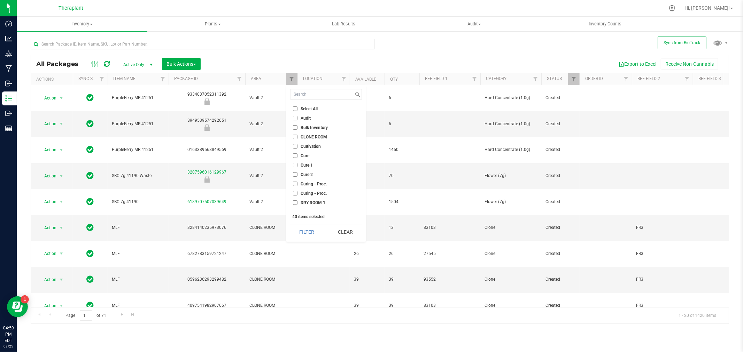
checkbox input "false"
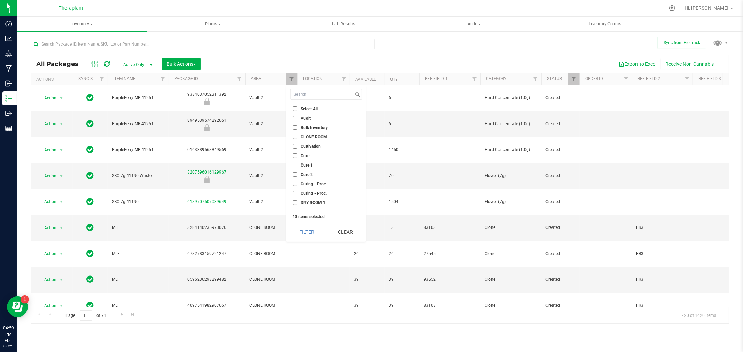
checkbox input "false"
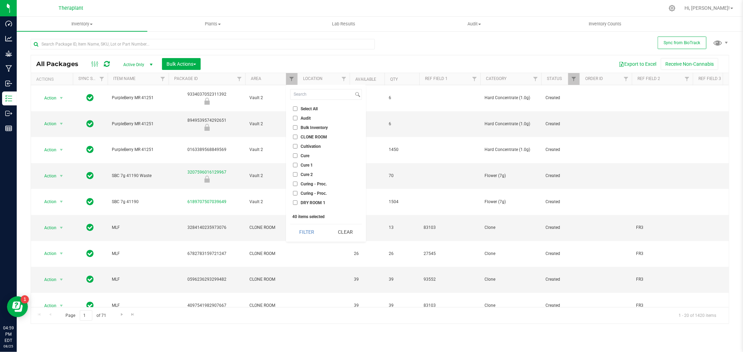
checkbox input "false"
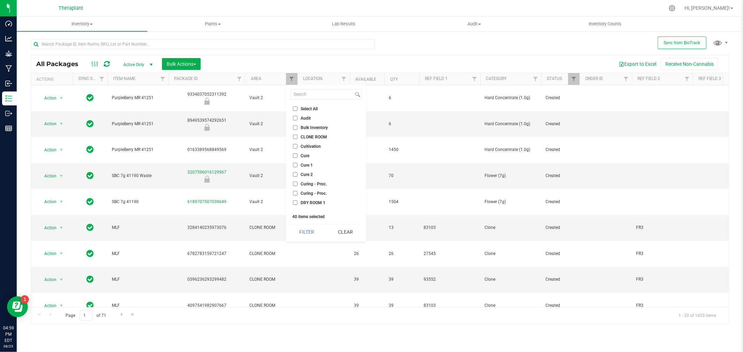
checkbox input "false"
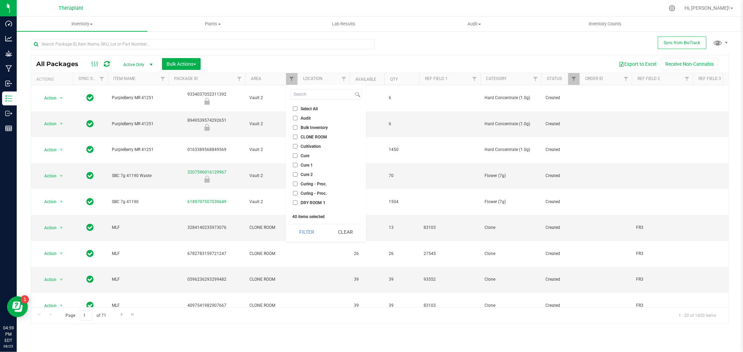
checkbox input "false"
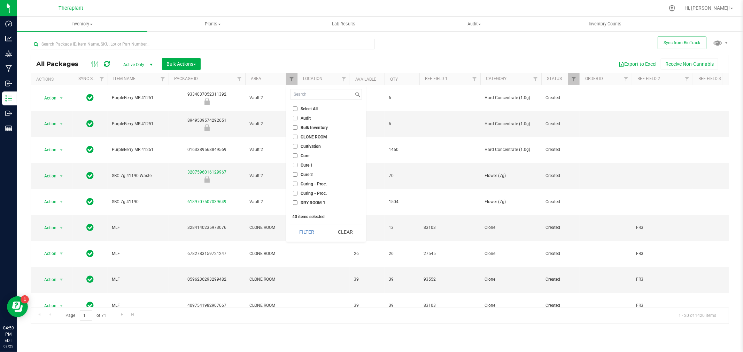
checkbox input "false"
click at [295, 119] on input "Audit" at bounding box center [295, 118] width 5 height 5
checkbox input "true"
click at [304, 234] on button "Filter" at bounding box center [306, 232] width 33 height 15
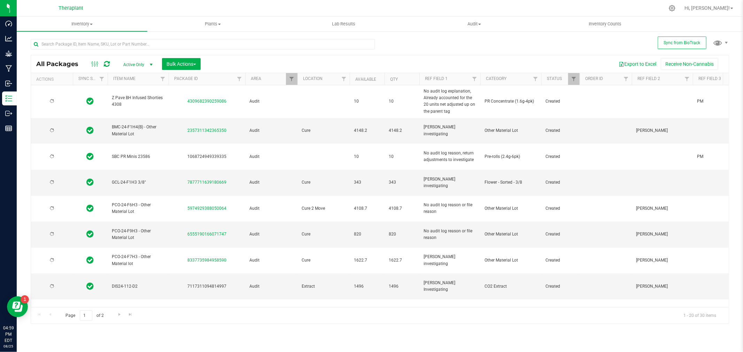
type input "2025-09-05"
type input "2025-05-11"
type input "2025-03-07"
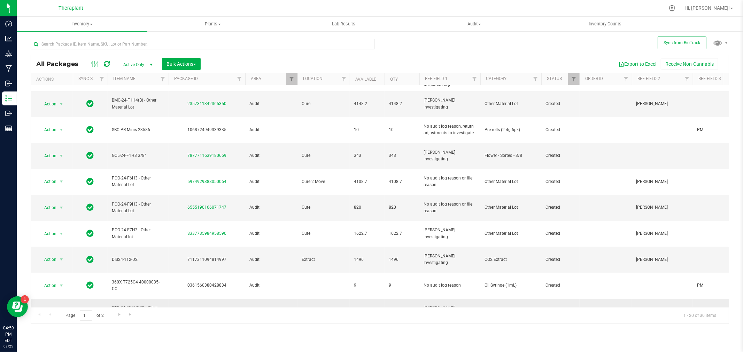
scroll to position [39, 0]
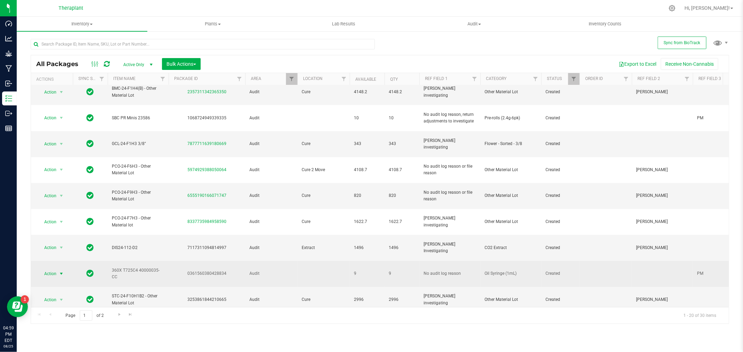
click at [42, 269] on span "Action" at bounding box center [47, 274] width 19 height 10
click at [59, 269] on span "select" at bounding box center [61, 274] width 9 height 10
click at [321, 261] on td at bounding box center [323, 274] width 52 height 26
click at [52, 269] on span "Action" at bounding box center [47, 274] width 19 height 10
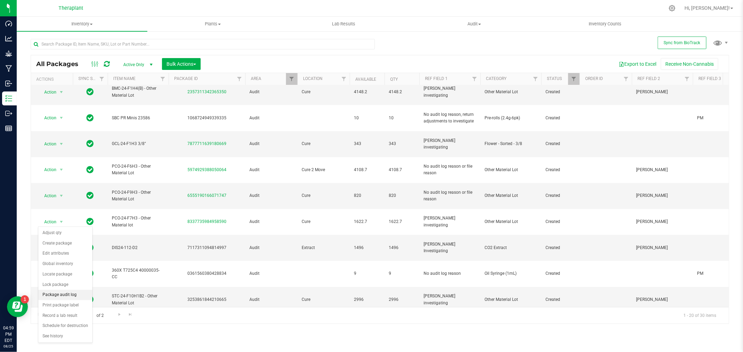
click at [56, 295] on li "Package audit log" at bounding box center [65, 295] width 54 height 10
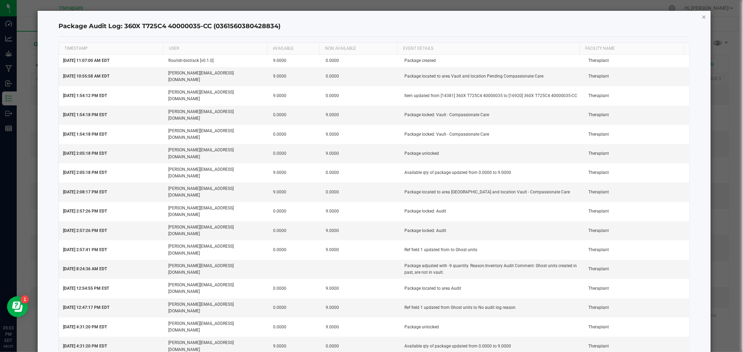
click at [704, 15] on icon "button" at bounding box center [703, 17] width 5 height 8
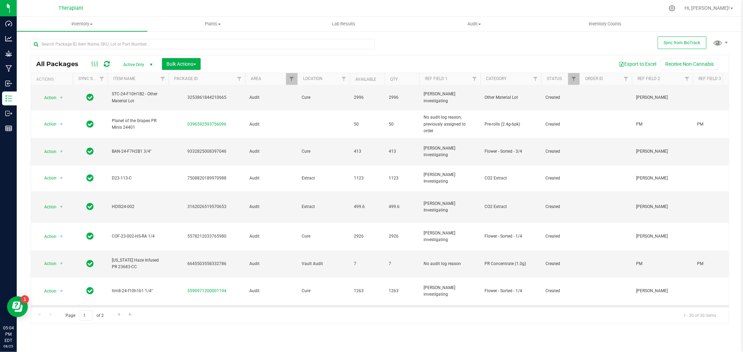
scroll to position [244, 0]
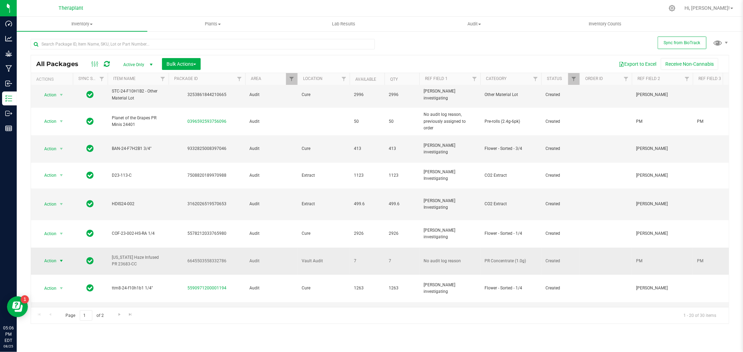
click at [51, 256] on span "Action" at bounding box center [47, 261] width 19 height 10
click at [78, 263] on li "Package audit log" at bounding box center [65, 263] width 54 height 10
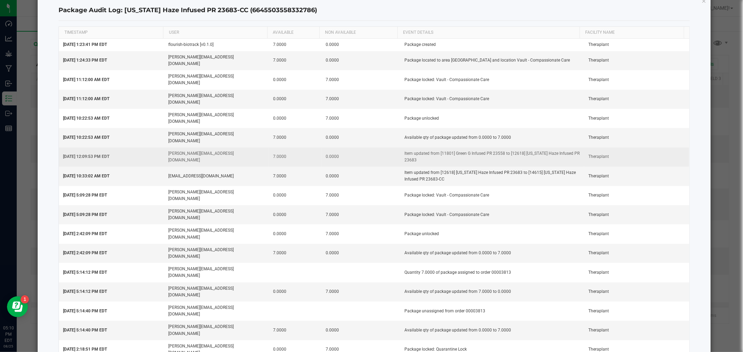
scroll to position [0, 0]
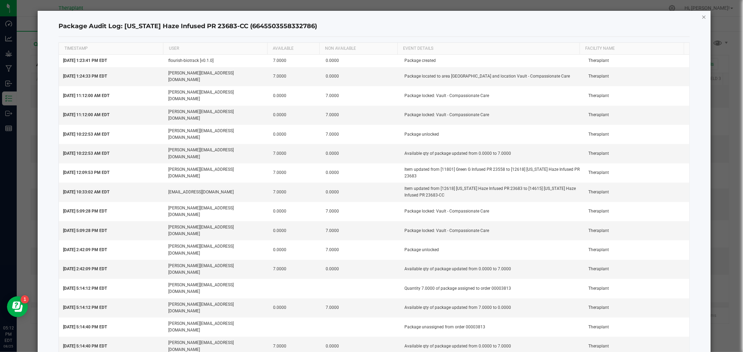
click at [701, 13] on icon "button" at bounding box center [703, 17] width 5 height 8
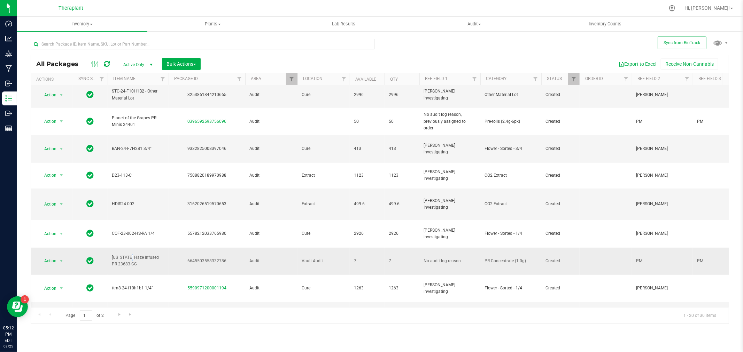
drag, startPoint x: 109, startPoint y: 190, endPoint x: 114, endPoint y: 189, distance: 4.6
click at [114, 248] on td "Colorado Haze Infused PR 23683-CC" at bounding box center [138, 262] width 61 height 28
click at [113, 255] on span "Colorado Haze Infused PR 23683-CC" at bounding box center [138, 261] width 53 height 13
click at [45, 256] on span "Action" at bounding box center [47, 261] width 19 height 10
click at [61, 259] on span "select" at bounding box center [61, 262] width 6 height 6
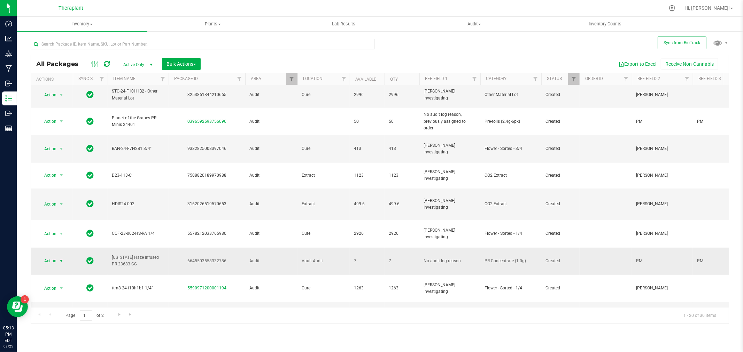
click at [58, 258] on span "select" at bounding box center [61, 261] width 6 height 6
click at [47, 295] on li "Schedule for destruction" at bounding box center [65, 294] width 54 height 10
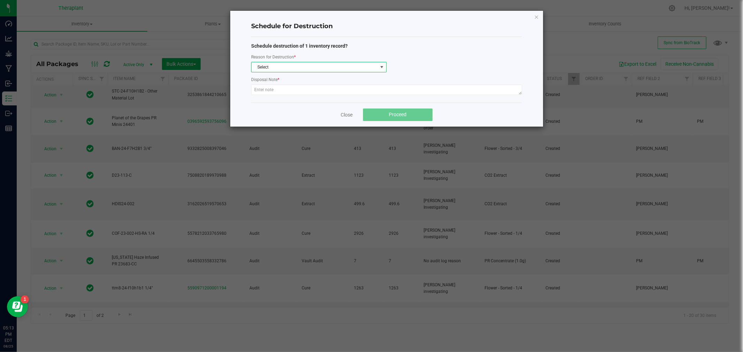
click at [280, 70] on span "Select" at bounding box center [314, 67] width 126 height 10
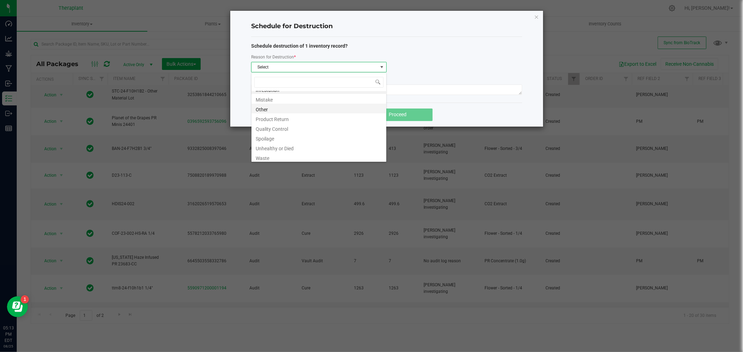
scroll to position [8, 0]
click at [265, 155] on li "Waste" at bounding box center [318, 156] width 135 height 10
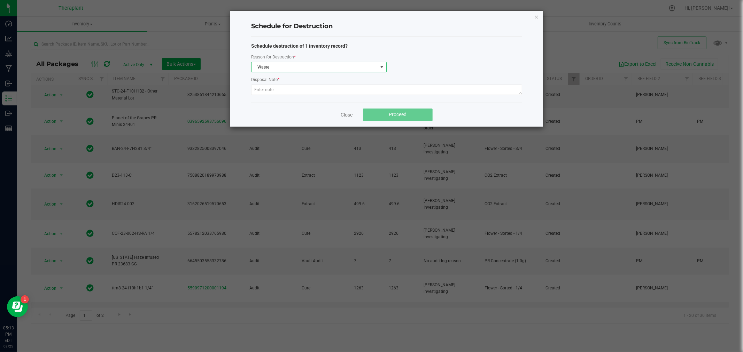
click at [268, 96] on div at bounding box center [386, 91] width 271 height 13
click at [272, 91] on textarea at bounding box center [386, 90] width 271 height 10
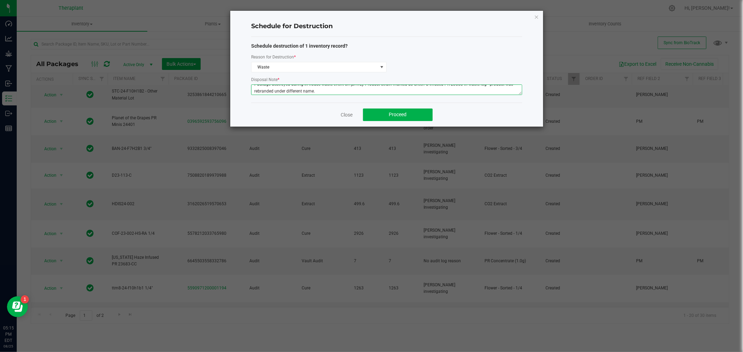
scroll to position [7, 0]
type textarea "Package destroyed during in-house waste event on 3/14/2025. Product strain mark…"
click at [380, 118] on button "Proceed" at bounding box center [398, 115] width 70 height 13
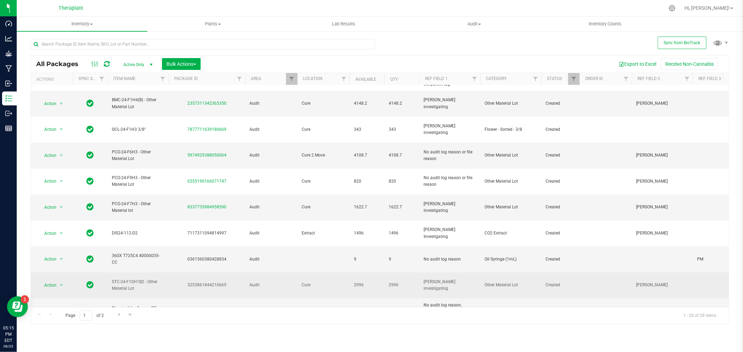
scroll to position [39, 0]
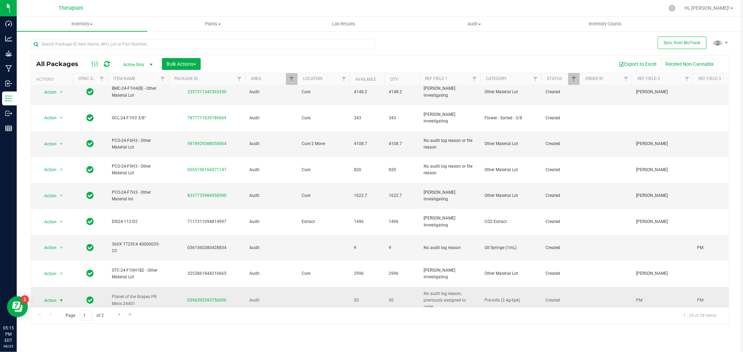
click at [54, 296] on span "Action" at bounding box center [47, 301] width 19 height 10
click at [65, 189] on li "Package audit log" at bounding box center [65, 190] width 54 height 10
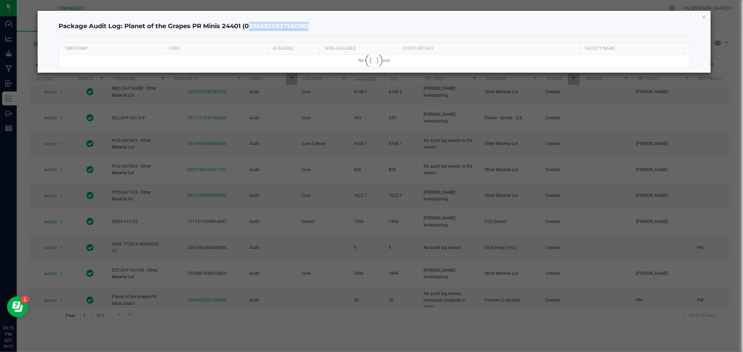
drag, startPoint x: 307, startPoint y: 26, endPoint x: 244, endPoint y: 27, distance: 62.7
click at [244, 27] on h4 "Package Audit Log: Planet of the Grapes PR Minis 24401 (0396592593756096)" at bounding box center [373, 26] width 631 height 9
click at [260, 32] on div "Package Audit Log: Planet of the Grapes PR Minis 24401 (0396592593756096)" at bounding box center [373, 26] width 631 height 21
click at [300, 30] on h4 "Package Audit Log: Planet of the Grapes PR Minis 24401 (0396592593756096)" at bounding box center [373, 26] width 631 height 9
drag, startPoint x: 308, startPoint y: 25, endPoint x: 247, endPoint y: 25, distance: 60.6
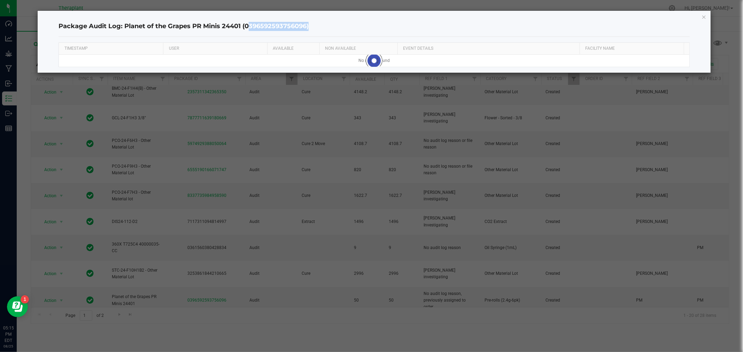
click at [247, 25] on h4 "Package Audit Log: Planet of the Grapes PR Minis 24401 (0396592593756096)" at bounding box center [373, 26] width 631 height 9
copy h4 "0396592593756096"
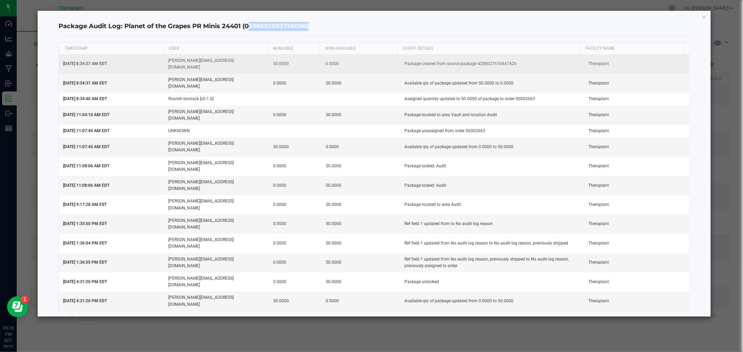
drag, startPoint x: 515, startPoint y: 60, endPoint x: 473, endPoint y: 64, distance: 41.3
click at [473, 64] on td "Package created from source package 4288027610447426" at bounding box center [492, 64] width 184 height 19
copy td "4288027610447426"
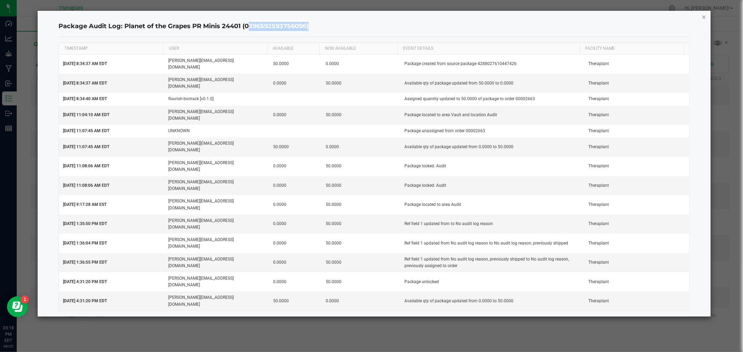
click at [705, 15] on icon "button" at bounding box center [703, 17] width 5 height 8
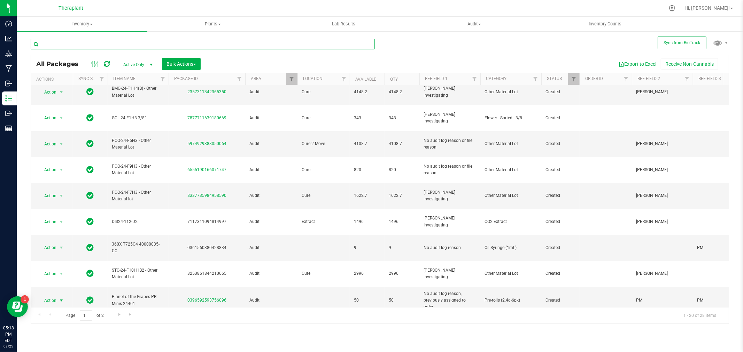
click at [156, 43] on input "text" at bounding box center [203, 44] width 344 height 10
paste input "4288027610447426"
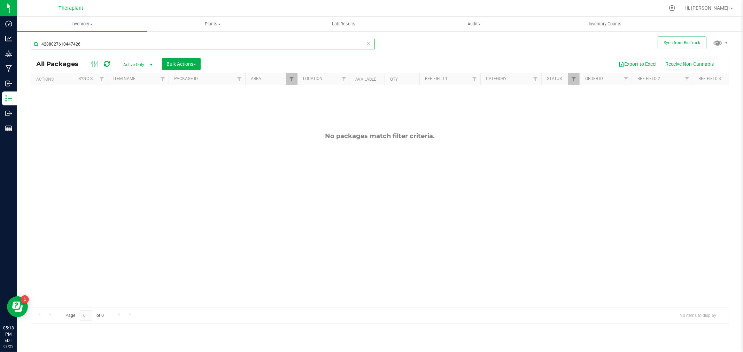
type input "4288027610447426"
click at [132, 62] on span "Active Only" at bounding box center [136, 65] width 38 height 10
click at [121, 105] on li "All" at bounding box center [136, 107] width 38 height 10
click at [288, 78] on link "Filter" at bounding box center [291, 79] width 11 height 12
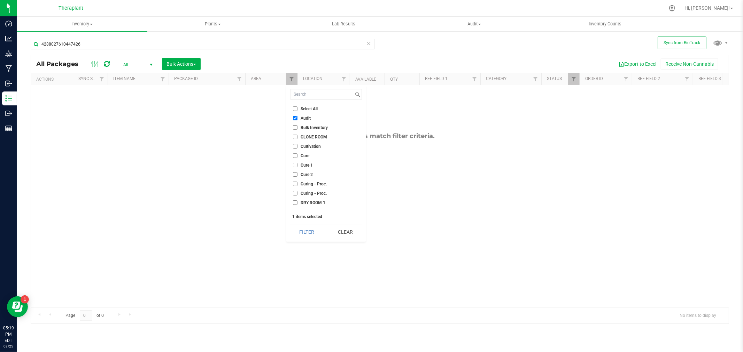
click at [295, 109] on input "Select All" at bounding box center [295, 109] width 5 height 5
checkbox input "true"
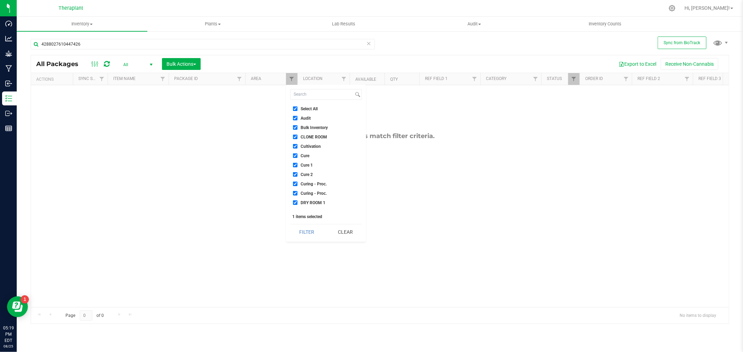
checkbox input "true"
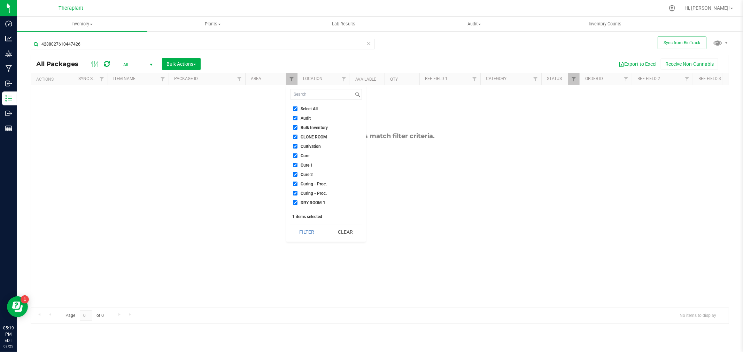
checkbox input "true"
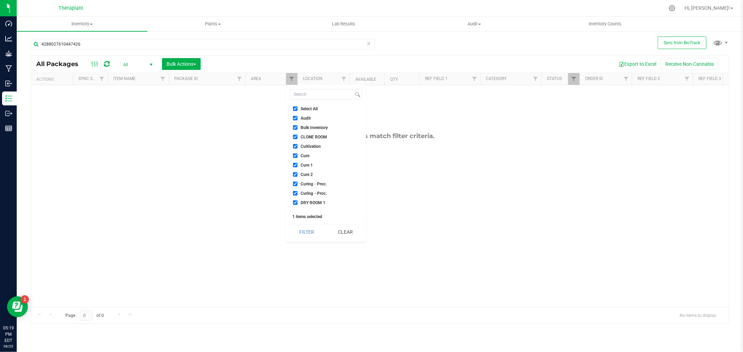
checkbox input "true"
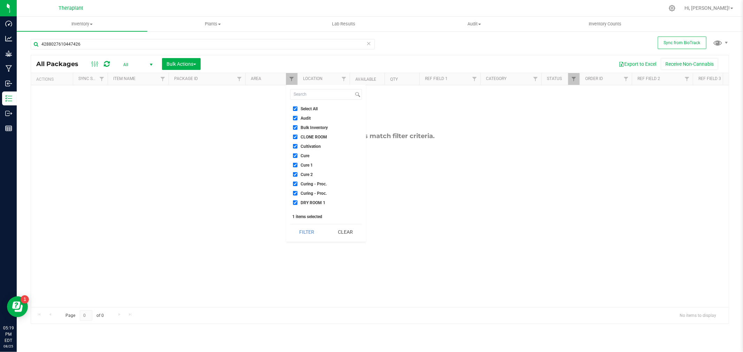
checkbox input "true"
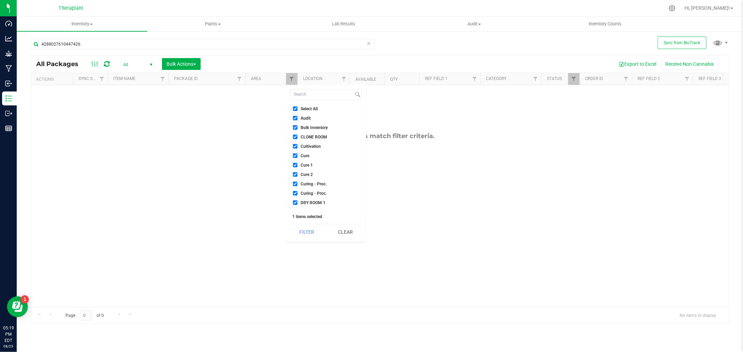
checkbox input "true"
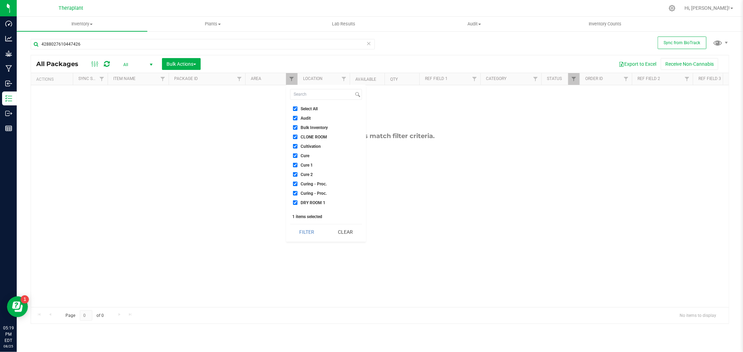
checkbox input "true"
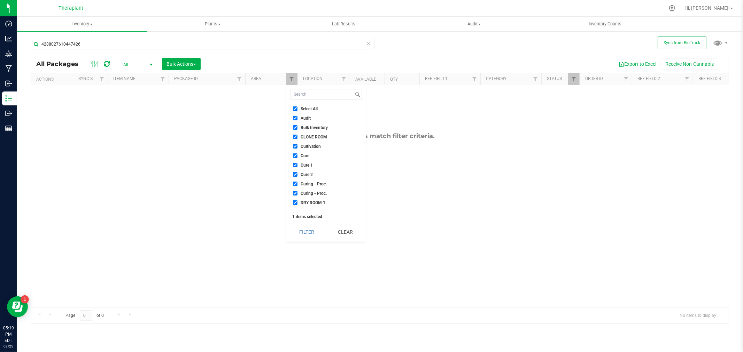
checkbox input "true"
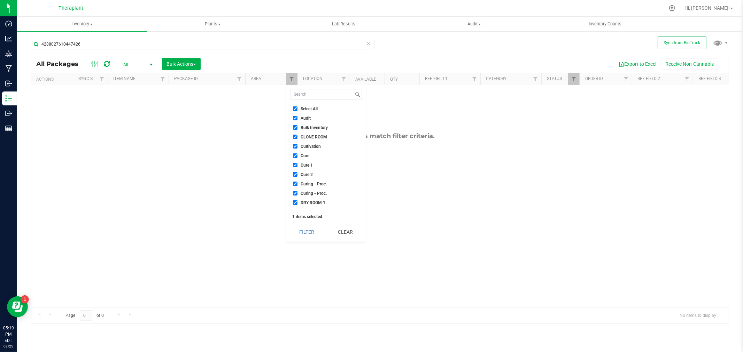
checkbox input "true"
click at [302, 234] on button "Filter" at bounding box center [306, 232] width 33 height 15
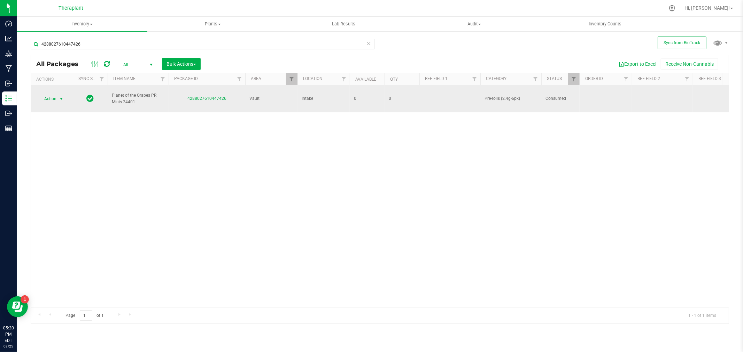
click at [44, 100] on span "Action" at bounding box center [47, 99] width 19 height 10
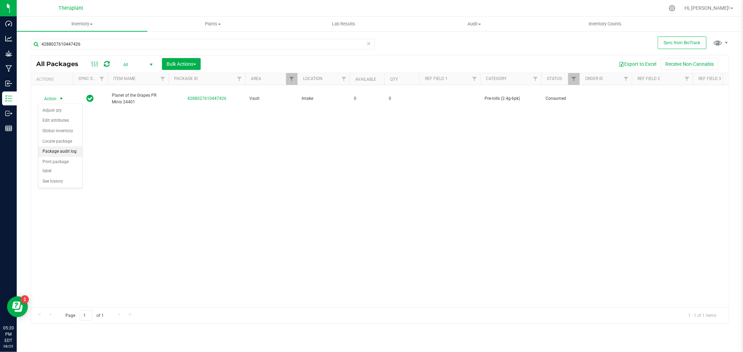
click at [54, 152] on li "Package audit log" at bounding box center [60, 152] width 44 height 10
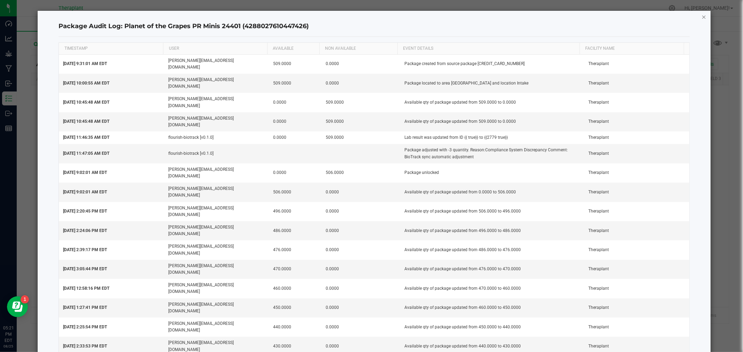
click at [701, 13] on icon "button" at bounding box center [703, 17] width 5 height 8
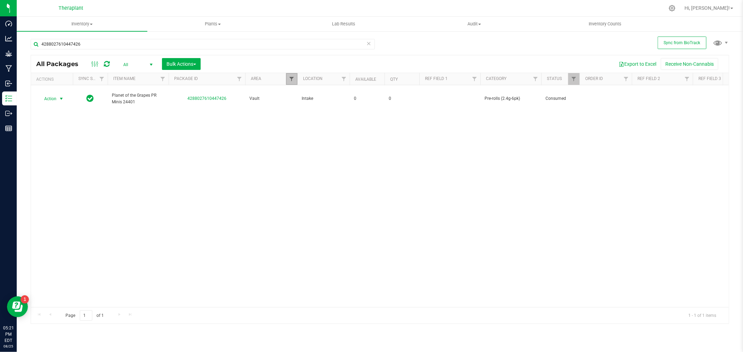
click at [293, 80] on span "Filter" at bounding box center [292, 79] width 6 height 6
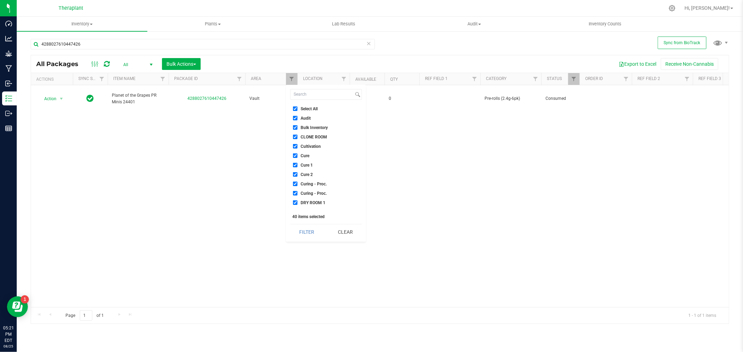
click at [295, 109] on input "Select All" at bounding box center [295, 109] width 5 height 5
checkbox input "false"
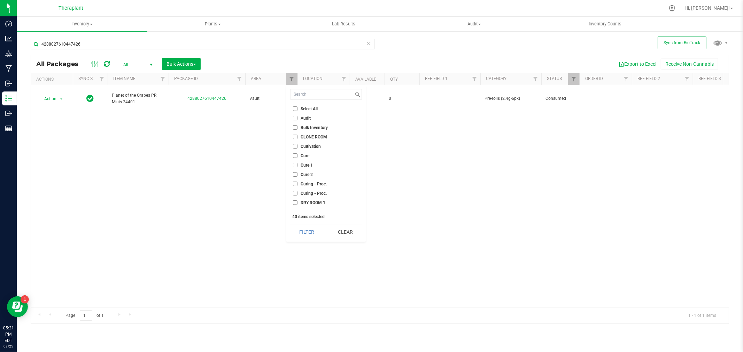
checkbox input "false"
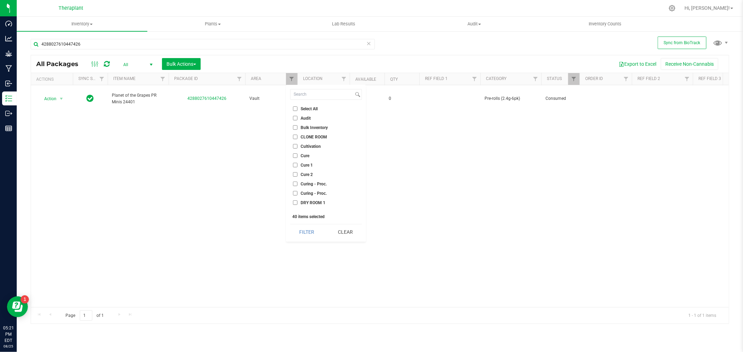
checkbox input "false"
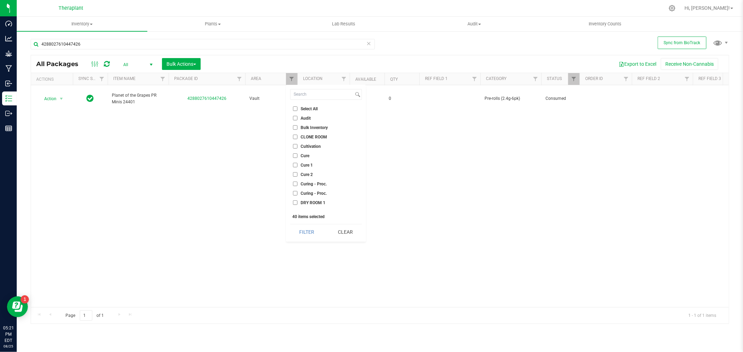
checkbox input "false"
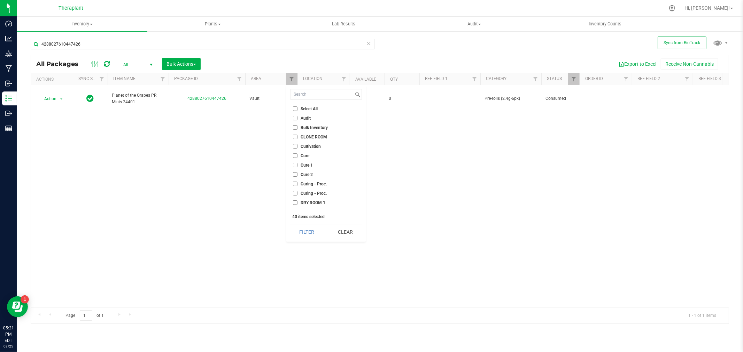
checkbox input "false"
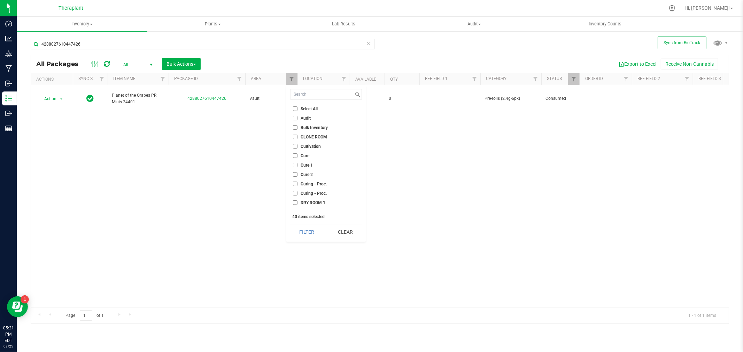
checkbox input "false"
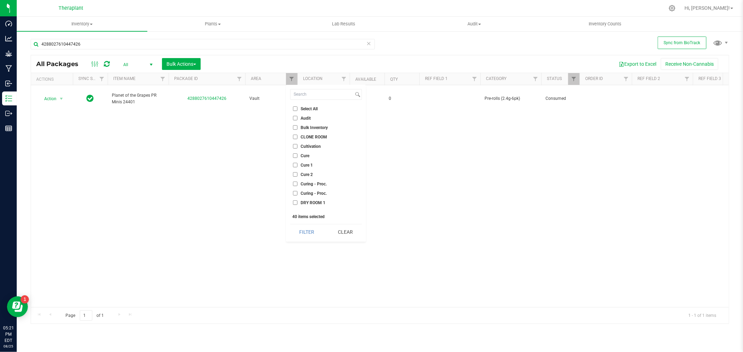
checkbox input "false"
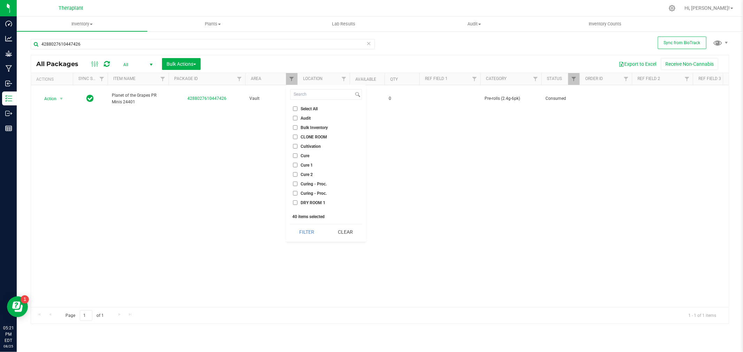
checkbox input "false"
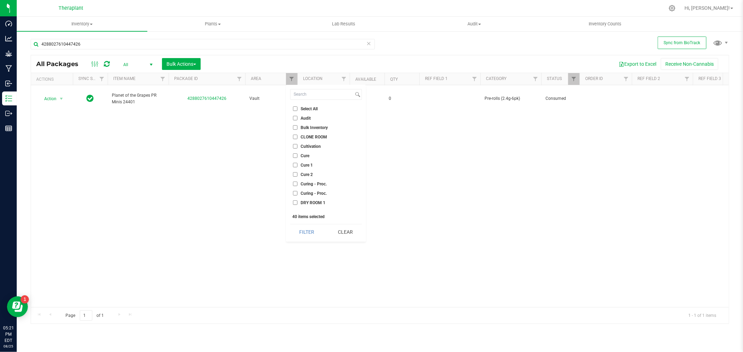
checkbox input "false"
click at [293, 116] on input "Audit" at bounding box center [295, 118] width 5 height 5
checkbox input "true"
click at [312, 234] on button "Filter" at bounding box center [306, 232] width 33 height 15
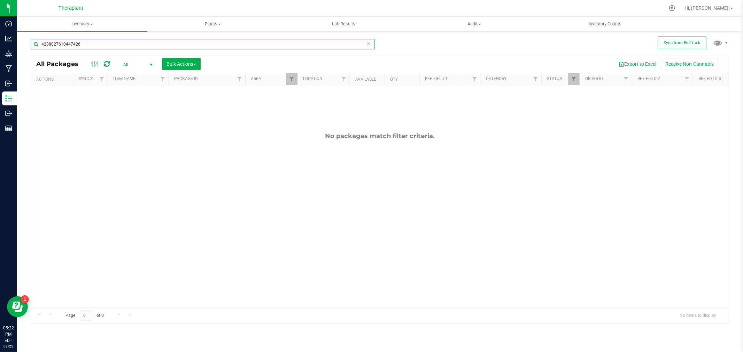
click at [99, 47] on input "4288027610447426" at bounding box center [203, 44] width 344 height 10
click at [293, 78] on span "Filter" at bounding box center [292, 79] width 6 height 6
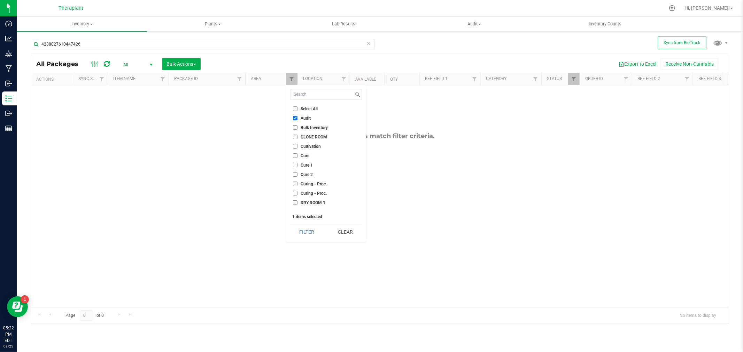
click at [105, 67] on icon at bounding box center [107, 64] width 6 height 7
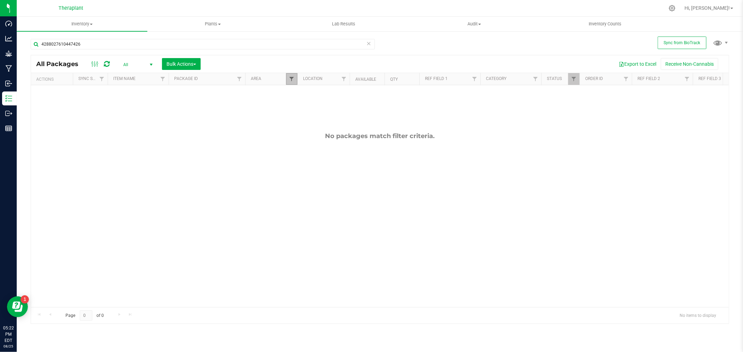
click at [292, 77] on span "Filter" at bounding box center [292, 79] width 6 height 6
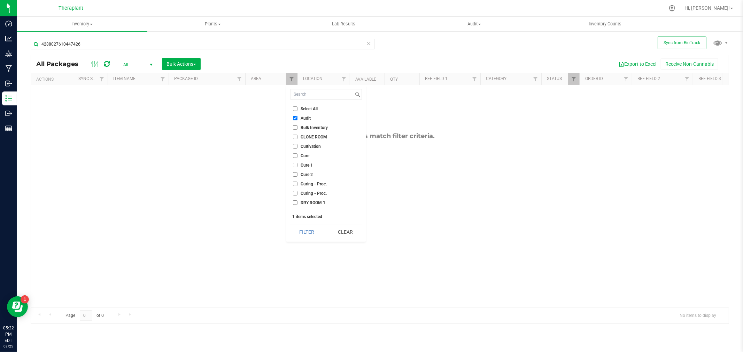
click at [204, 50] on div "4288027610447426" at bounding box center [203, 47] width 344 height 16
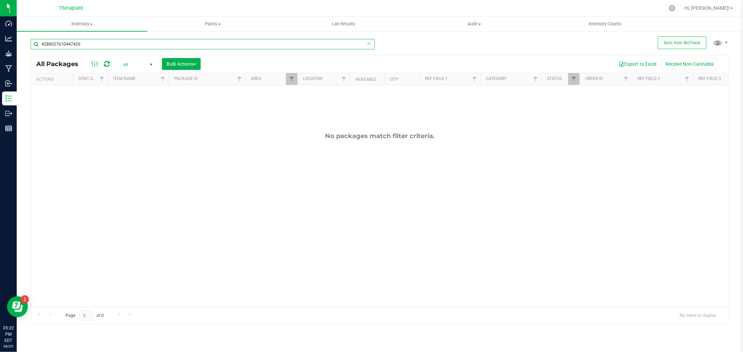
click at [206, 39] on input "4288027610447426" at bounding box center [203, 44] width 344 height 10
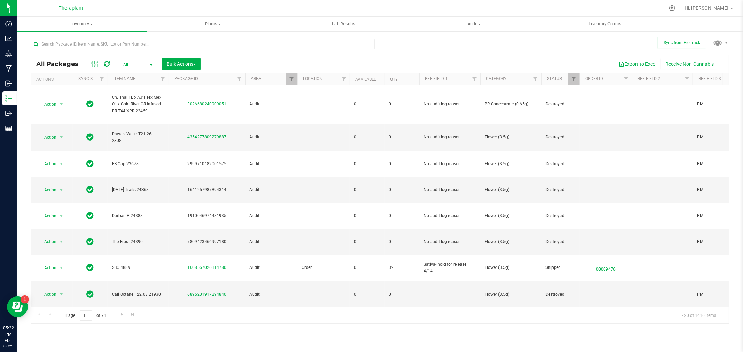
drag, startPoint x: 124, startPoint y: 63, endPoint x: 126, endPoint y: 66, distance: 4.4
click at [124, 63] on span "All" at bounding box center [136, 65] width 38 height 10
click at [130, 72] on li "Active Only" at bounding box center [136, 76] width 38 height 10
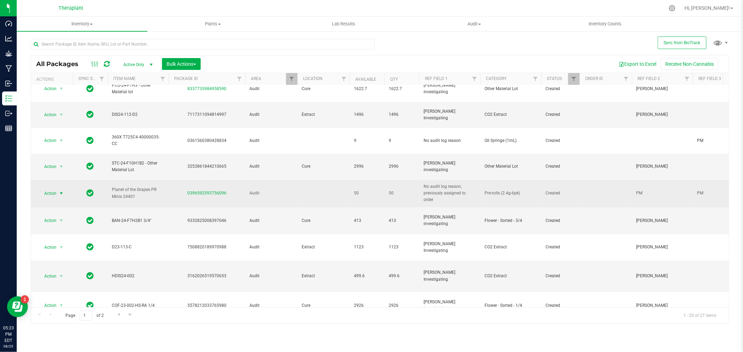
click at [45, 189] on span "Action" at bounding box center [47, 194] width 19 height 10
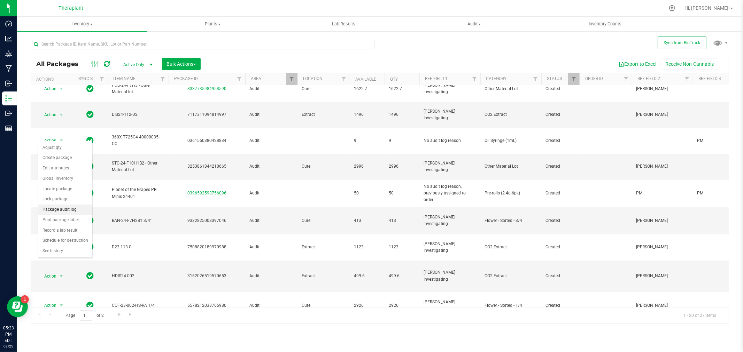
click at [56, 212] on li "Package audit log" at bounding box center [65, 210] width 54 height 10
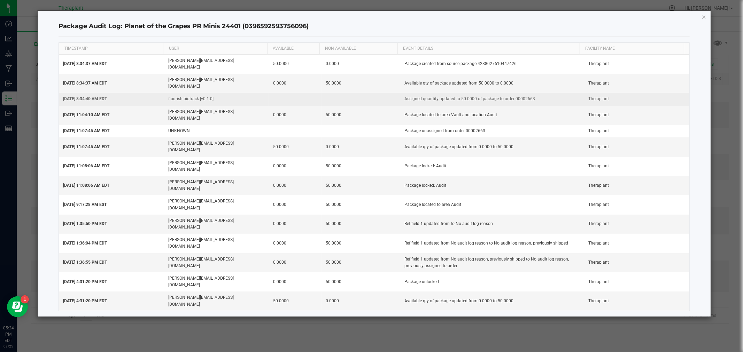
drag, startPoint x: 530, startPoint y: 86, endPoint x: 510, endPoint y: 89, distance: 20.1
click at [510, 93] on td "Assigned quantity updated to 50.0000 of package to order 00002663" at bounding box center [492, 99] width 184 height 13
copy td "00002663"
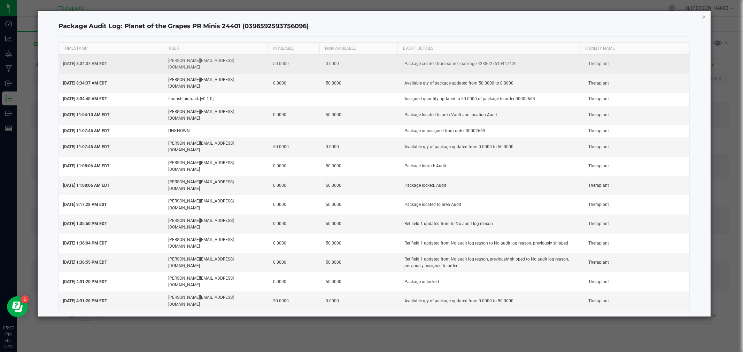
drag, startPoint x: 512, startPoint y: 62, endPoint x: 477, endPoint y: 60, distance: 35.2
click at [475, 62] on td "Package created from source package 4288027610447426" at bounding box center [492, 64] width 184 height 19
copy td "4288027610447426"
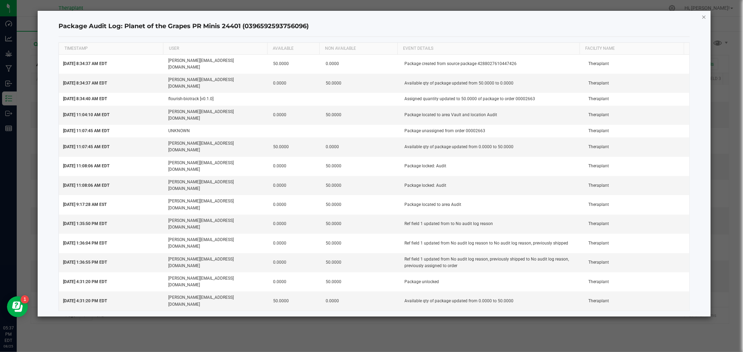
click at [704, 16] on icon "button" at bounding box center [703, 17] width 5 height 8
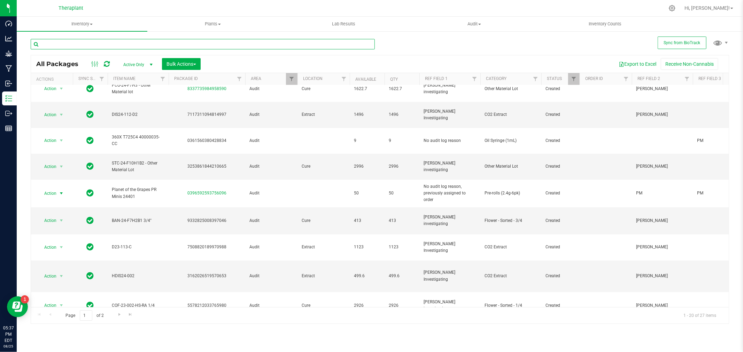
click at [106, 45] on input "text" at bounding box center [203, 44] width 344 height 10
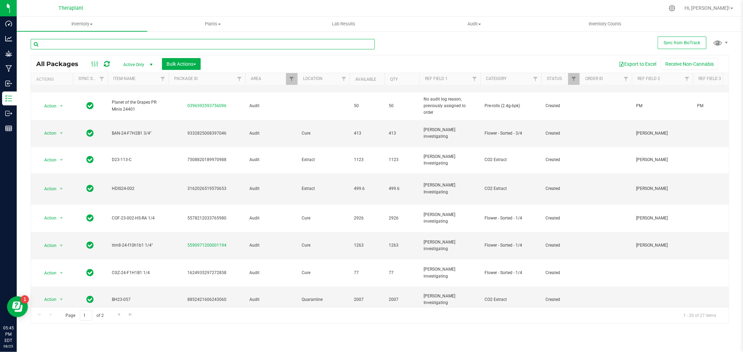
scroll to position [229, 0]
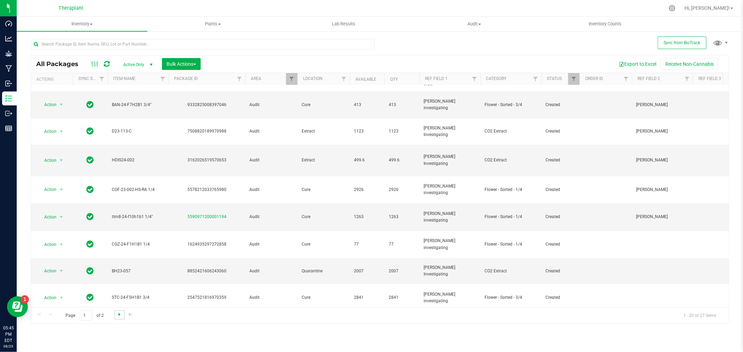
click at [119, 314] on span "Go to the next page" at bounding box center [120, 315] width 6 height 6
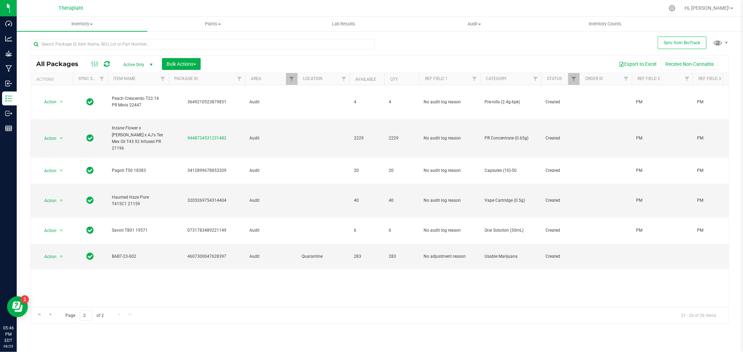
drag, startPoint x: 742, startPoint y: 338, endPoint x: 711, endPoint y: 339, distance: 31.0
drag, startPoint x: 711, startPoint y: 339, endPoint x: 398, endPoint y: 48, distance: 427.9
click at [398, 48] on div "All Packages Active Only Active Only Lab Samples Locked All External Internal B…" at bounding box center [380, 178] width 698 height 292
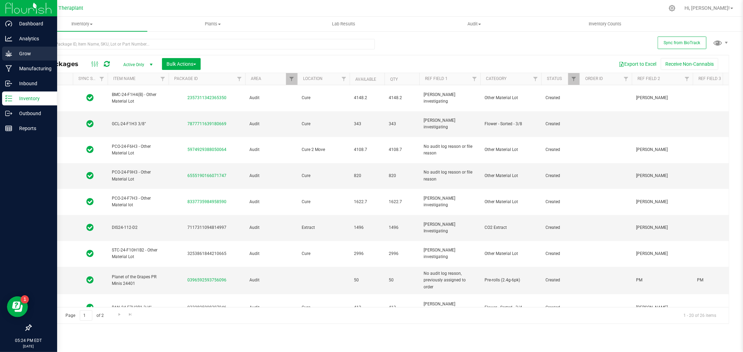
type input "[DATE]"
click at [18, 114] on p "Outbound" at bounding box center [33, 113] width 42 height 8
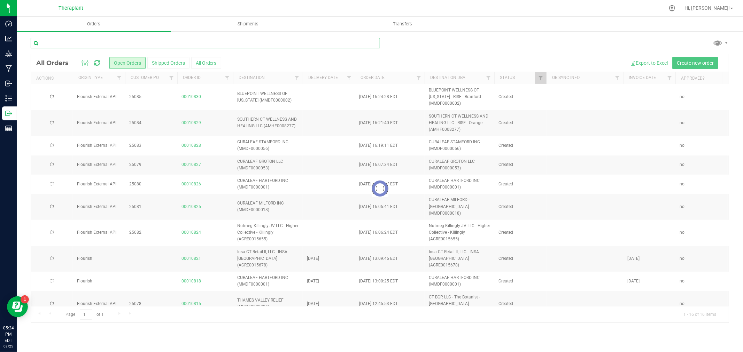
click at [71, 47] on input "text" at bounding box center [205, 43] width 349 height 10
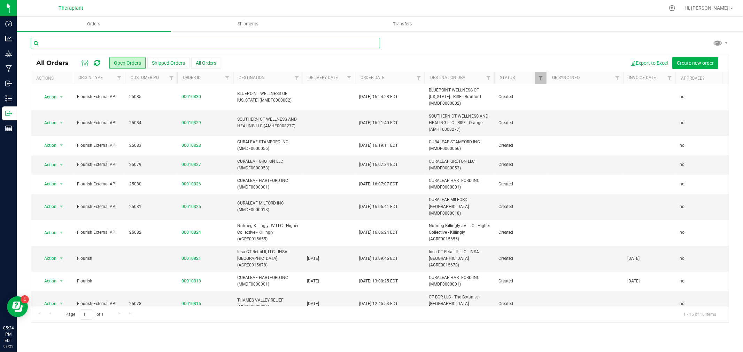
paste input "00002663"
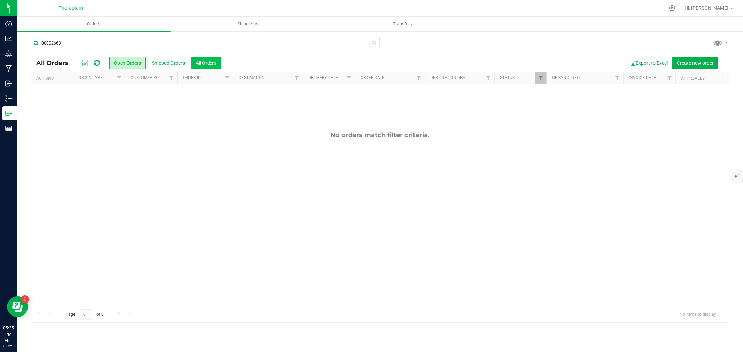
type input "00002663"
click at [215, 68] on button "All Orders" at bounding box center [206, 63] width 30 height 12
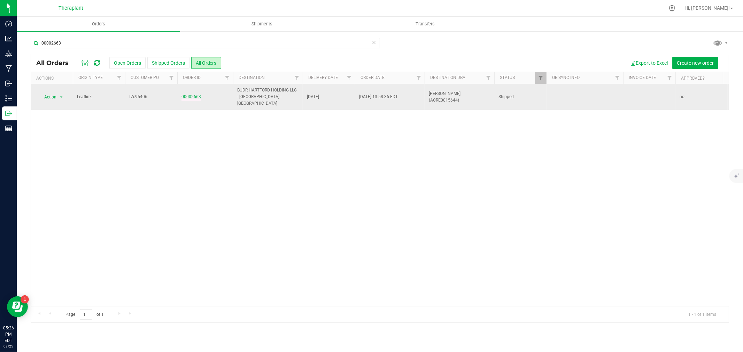
click at [191, 95] on link "00002663" at bounding box center [190, 97] width 19 height 7
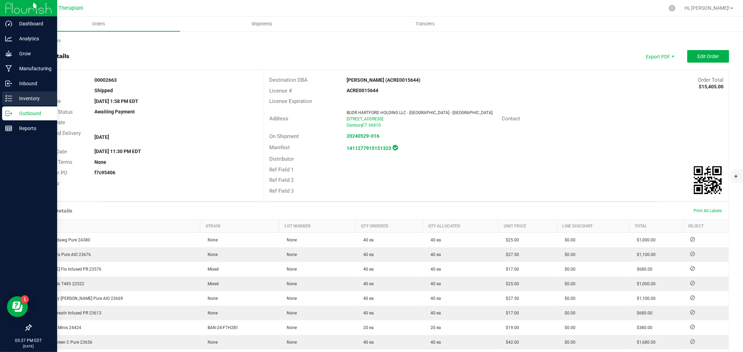
click at [17, 96] on p "Inventory" at bounding box center [33, 98] width 42 height 8
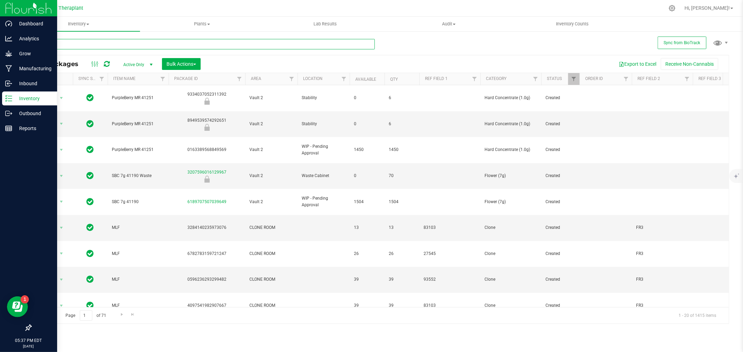
click at [101, 44] on input "text" at bounding box center [203, 44] width 344 height 10
paste input "4288027610447426"
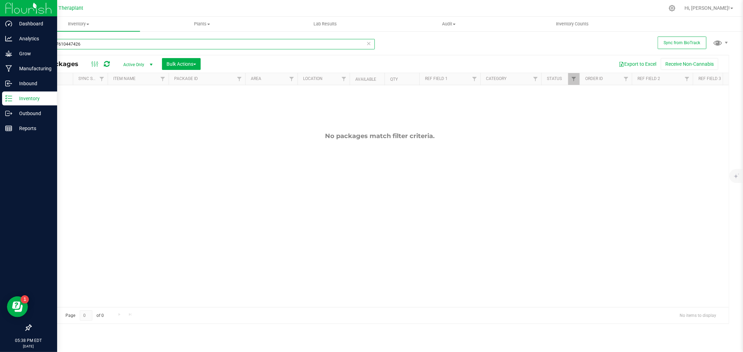
type input "4288027610447426"
click at [131, 63] on span "Active Only" at bounding box center [136, 65] width 38 height 10
click at [125, 106] on li "All" at bounding box center [136, 107] width 38 height 10
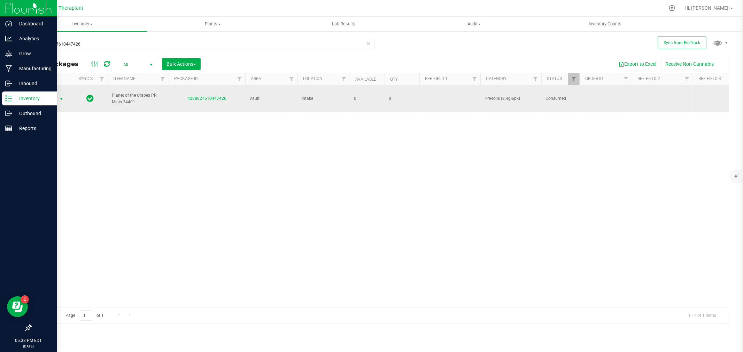
click at [51, 96] on span "Action" at bounding box center [47, 99] width 19 height 10
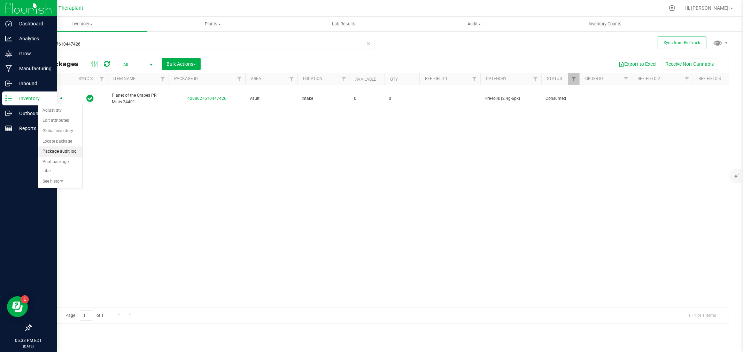
click at [61, 152] on li "Package audit log" at bounding box center [60, 152] width 44 height 10
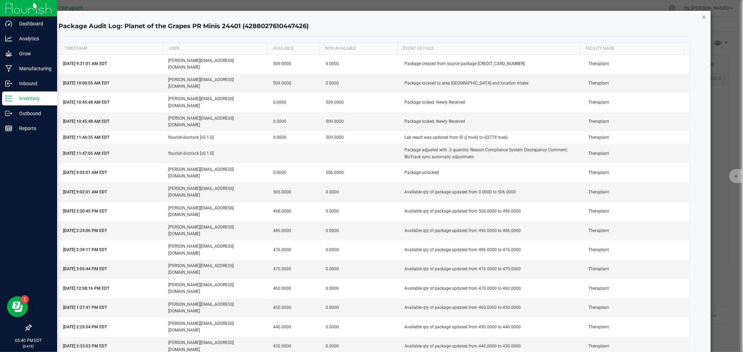
click at [701, 16] on icon "button" at bounding box center [703, 17] width 5 height 8
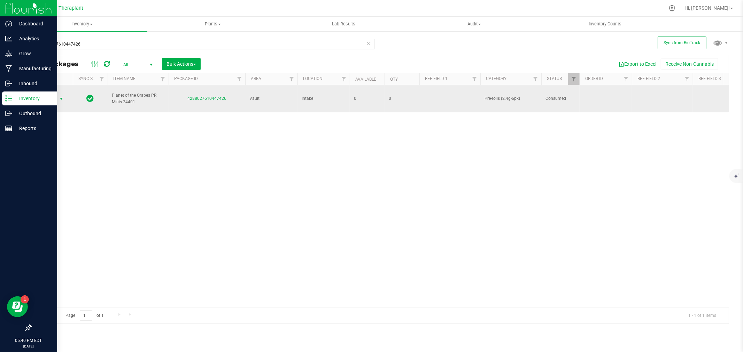
click at [56, 101] on span "Action" at bounding box center [47, 99] width 19 height 10
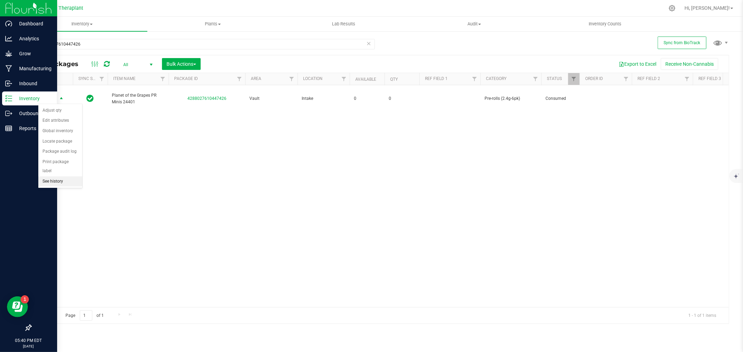
click at [48, 183] on li "See history" at bounding box center [60, 182] width 44 height 10
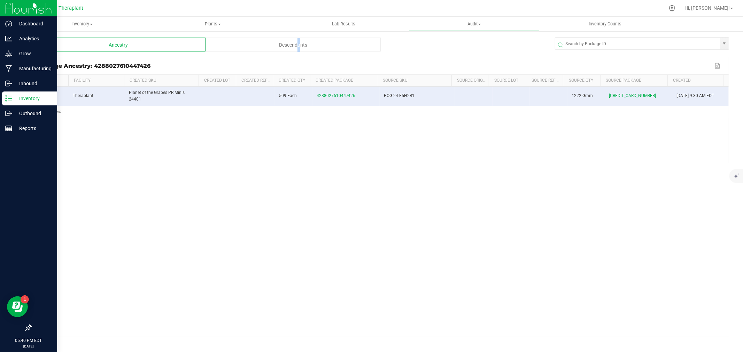
click at [297, 42] on div "Descendants" at bounding box center [292, 45] width 175 height 14
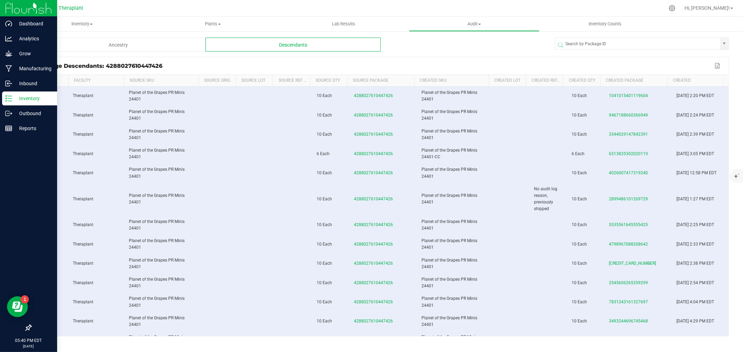
click at [479, 57] on div "Package Descendants: 4288027610447426 Export to Excel" at bounding box center [379, 65] width 697 height 17
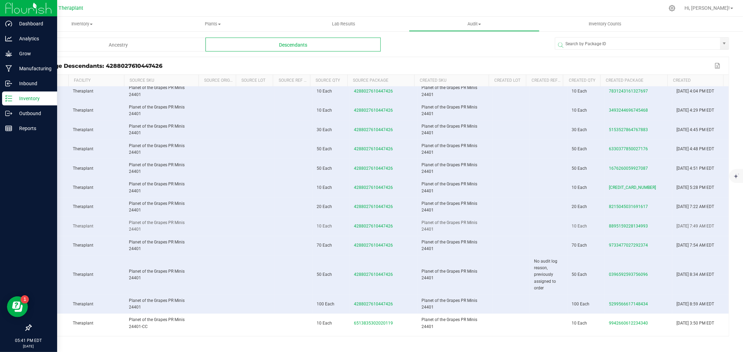
scroll to position [221, 0]
